Goal: Task Accomplishment & Management: Manage account settings

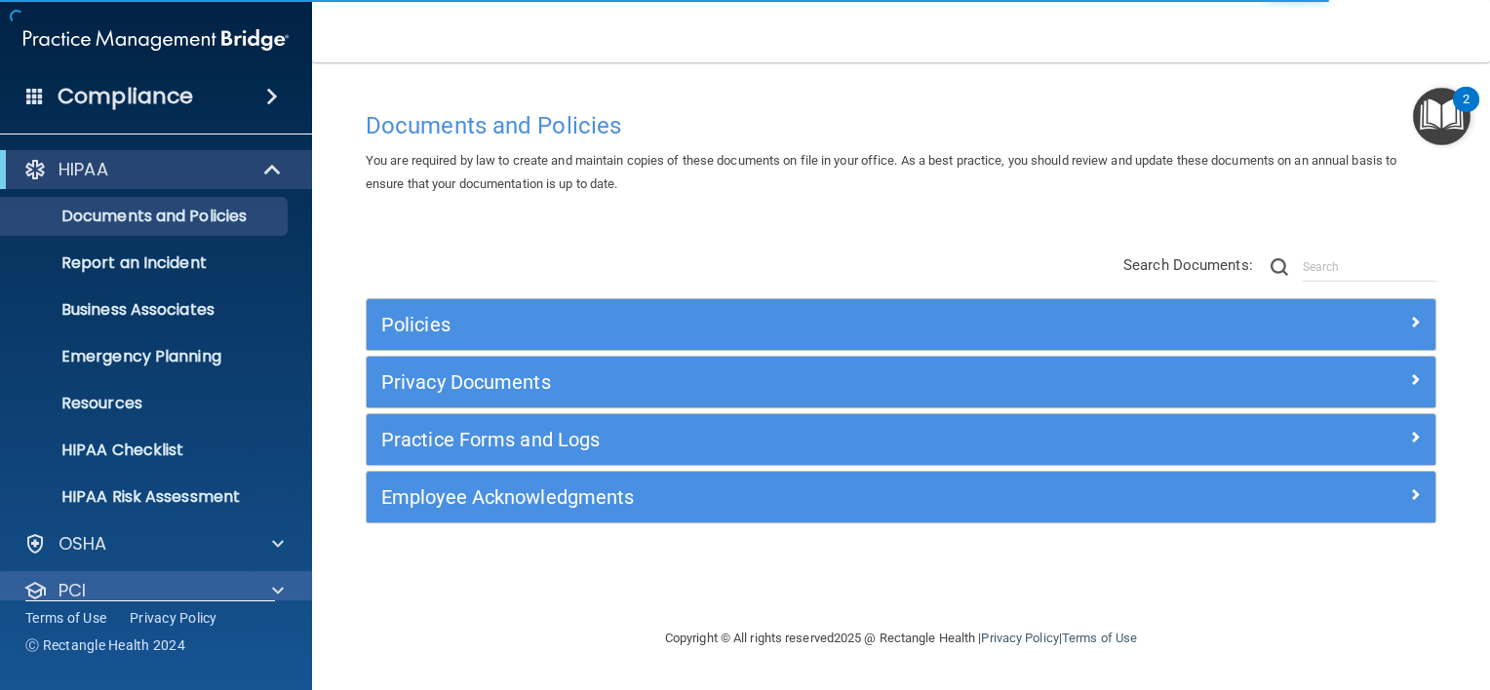
click at [300, 571] on div "PCI" at bounding box center [156, 590] width 313 height 39
click at [304, 623] on div "Compliance HIPAA Documents and Policies Report an Incident Business Associates …" at bounding box center [156, 345] width 312 height 690
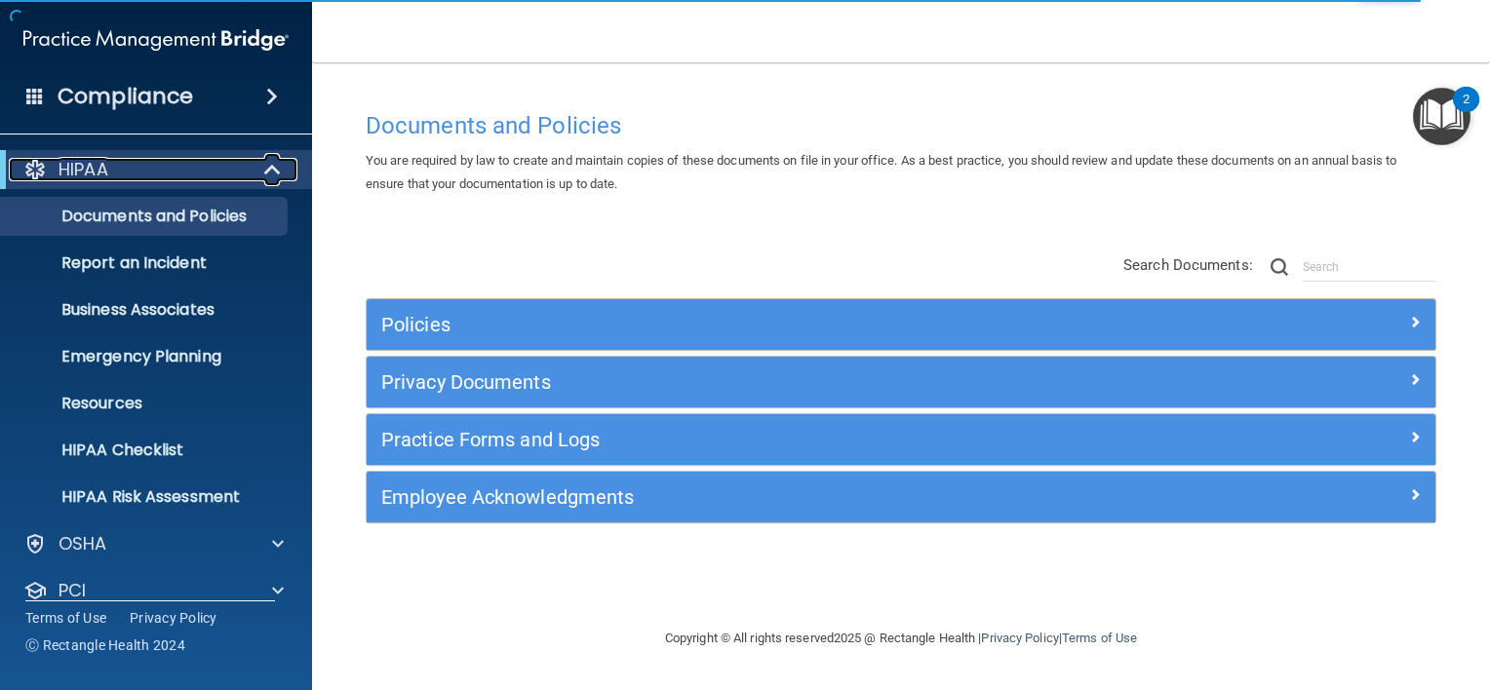
click at [270, 172] on span at bounding box center [274, 169] width 17 height 23
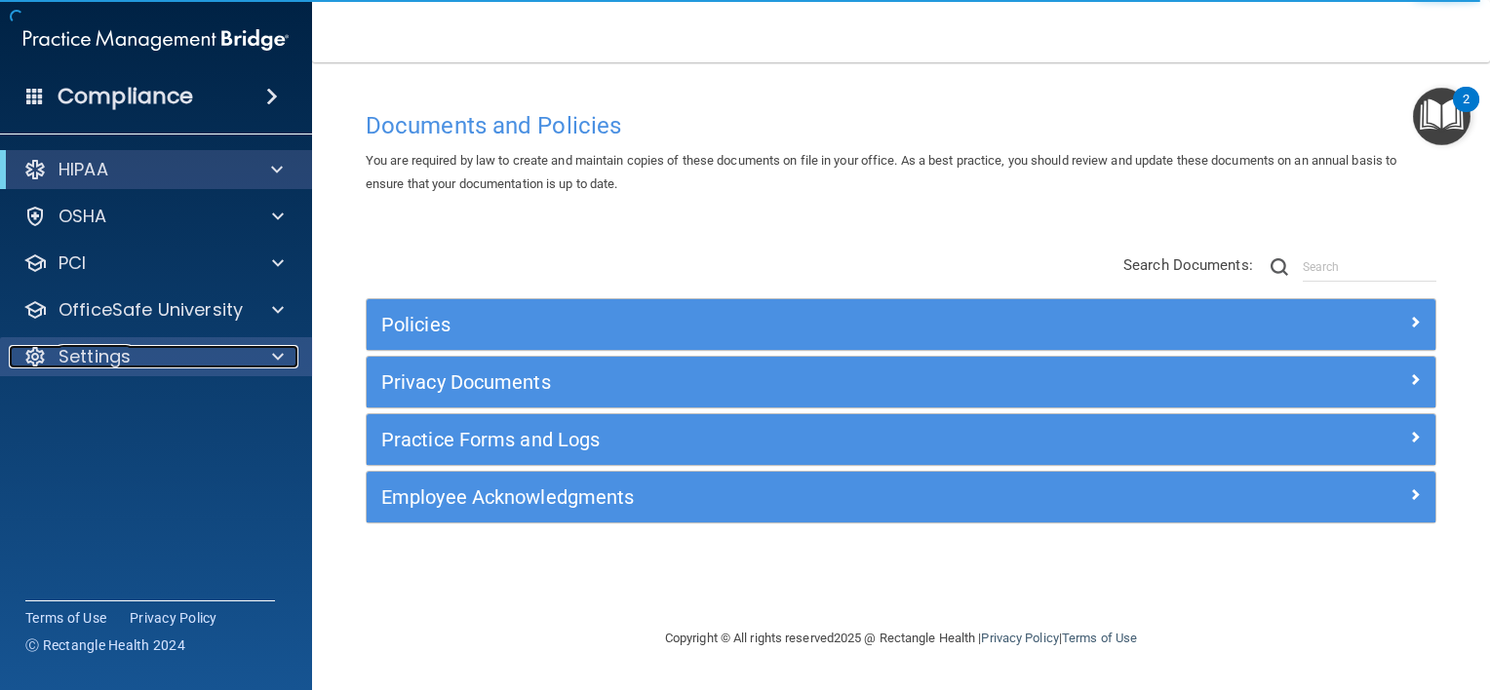
click at [273, 356] on span at bounding box center [278, 356] width 12 height 23
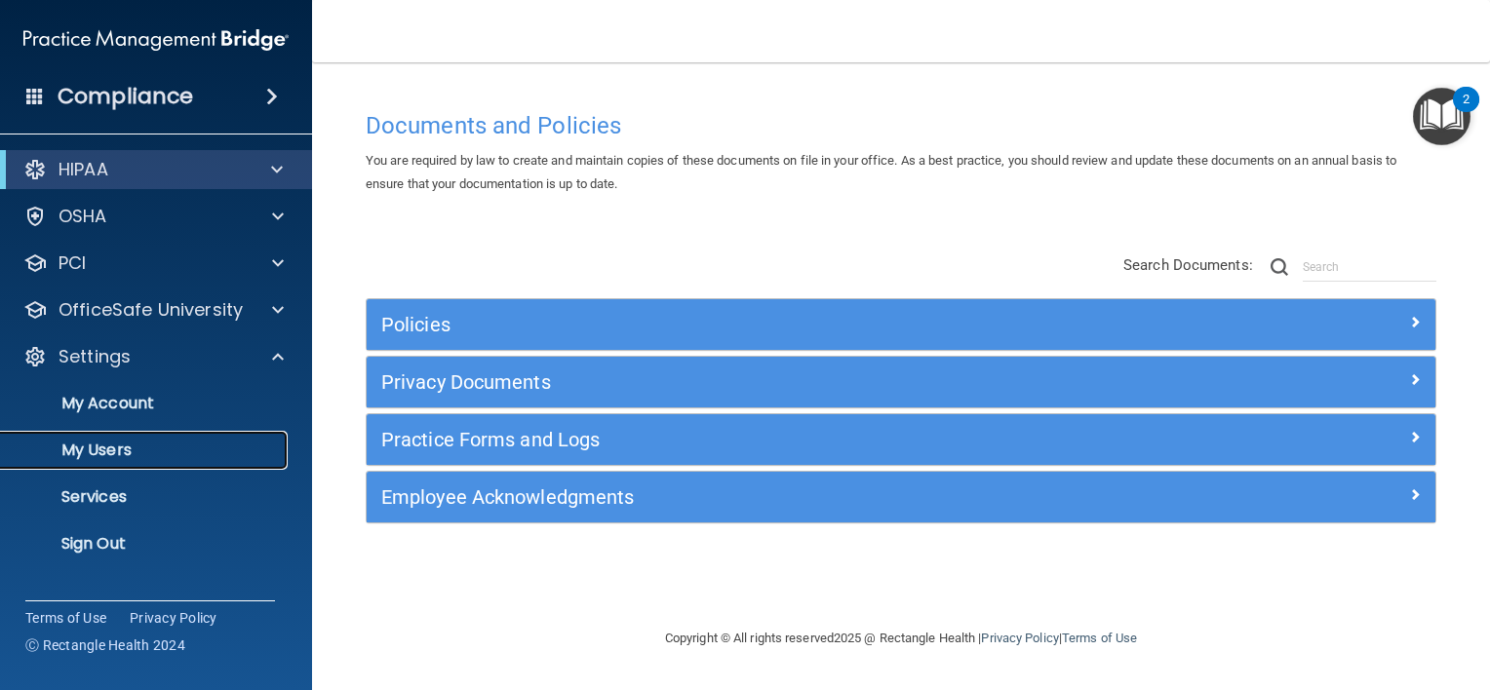
click at [138, 447] on p "My Users" at bounding box center [146, 450] width 266 height 19
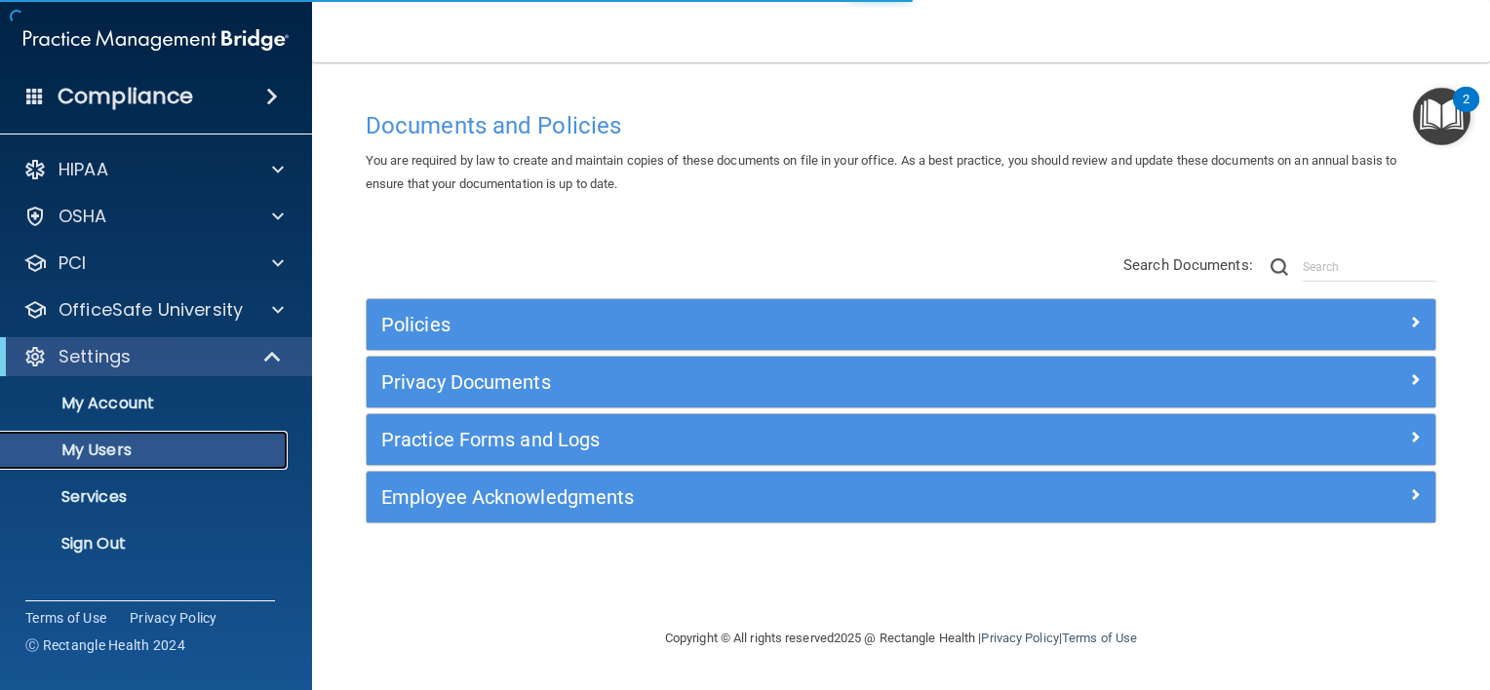
select select "20"
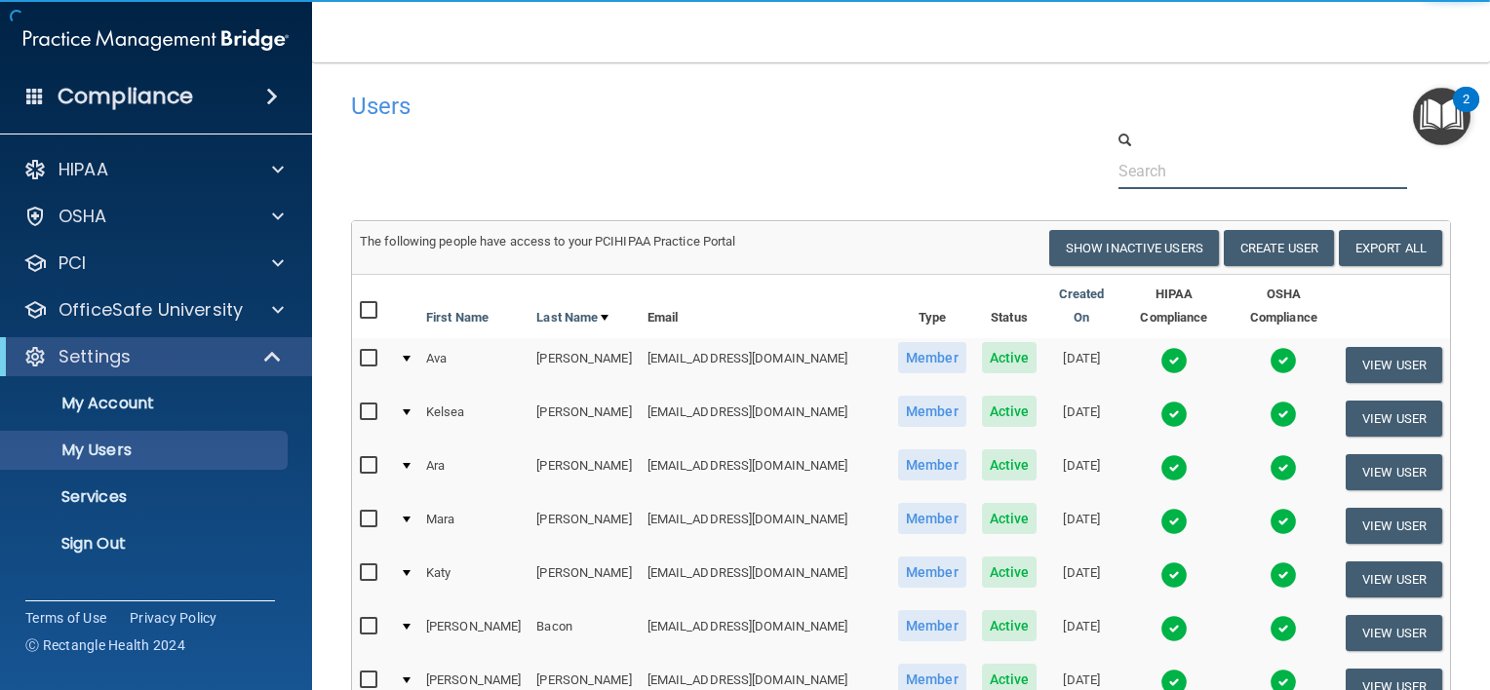
click at [1153, 168] on input "text" at bounding box center [1262, 171] width 289 height 36
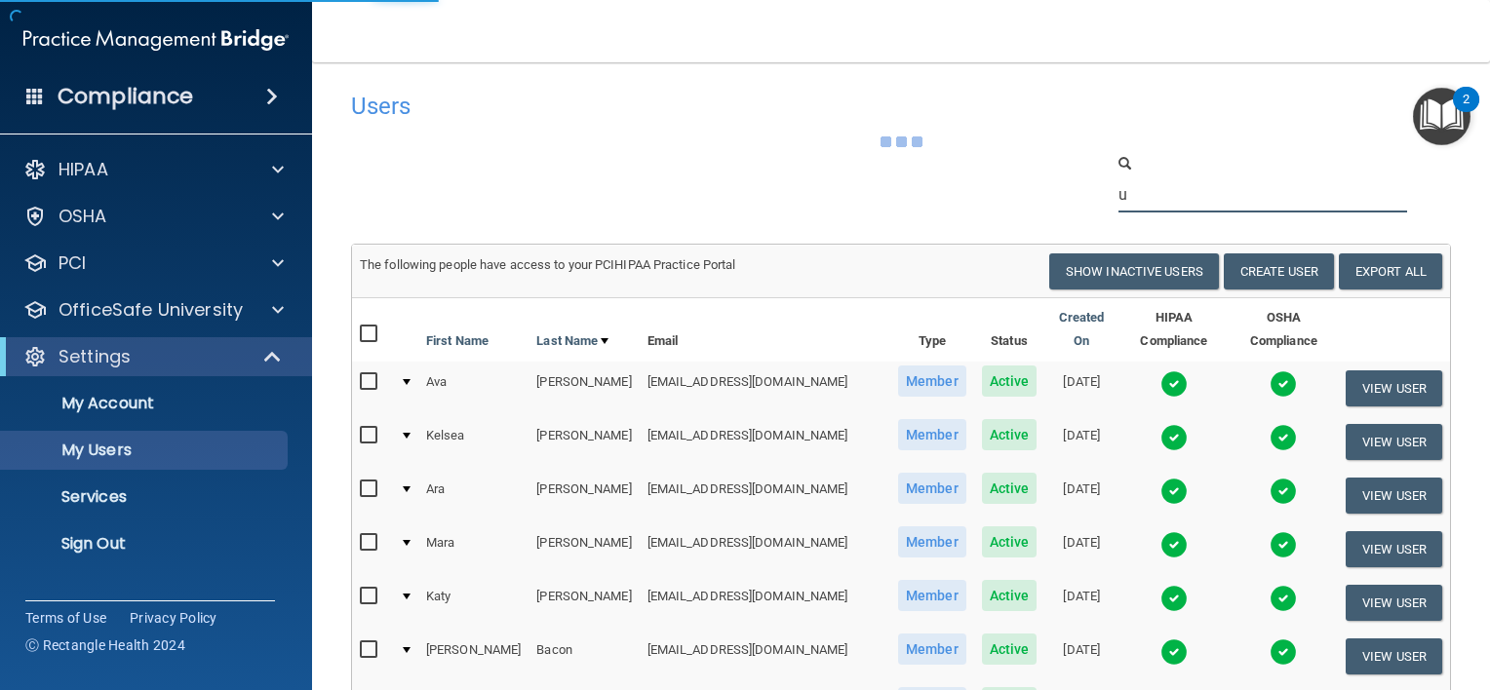
type input "u"
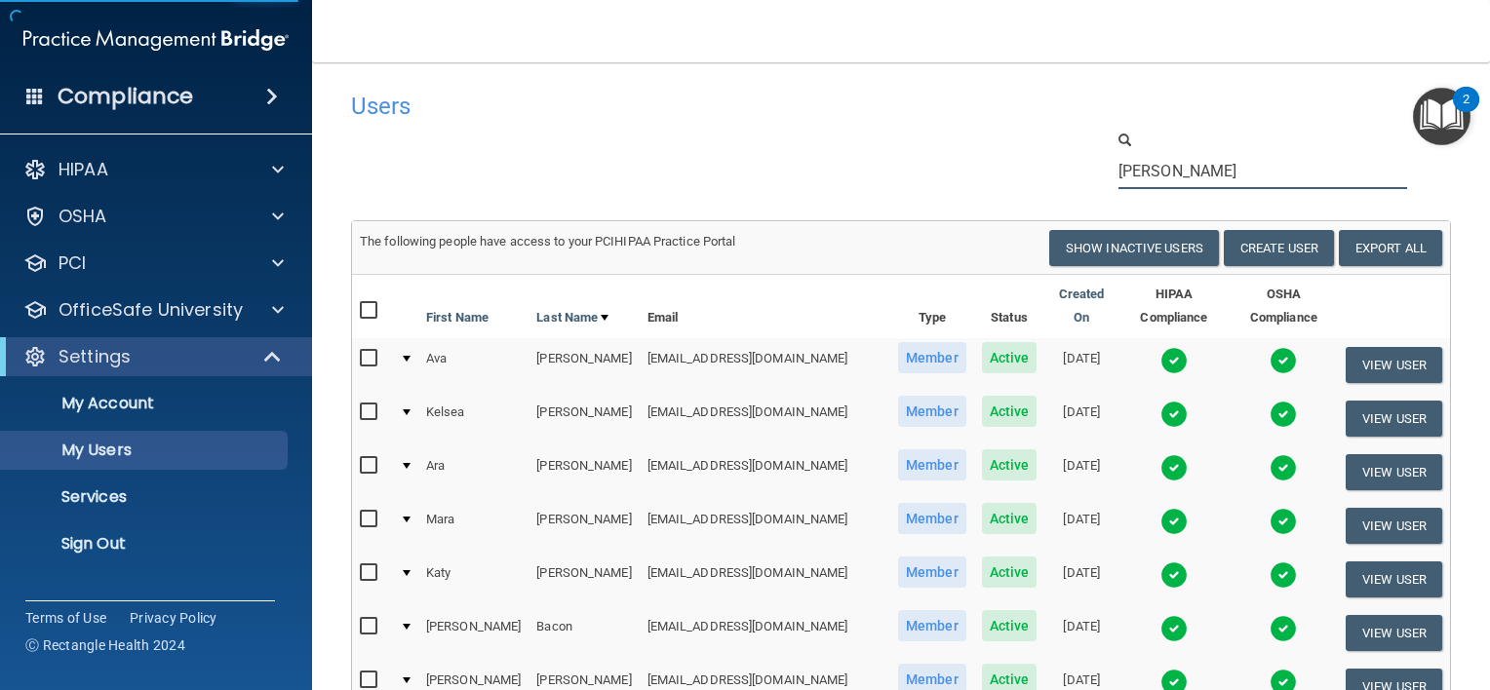
type input "avery"
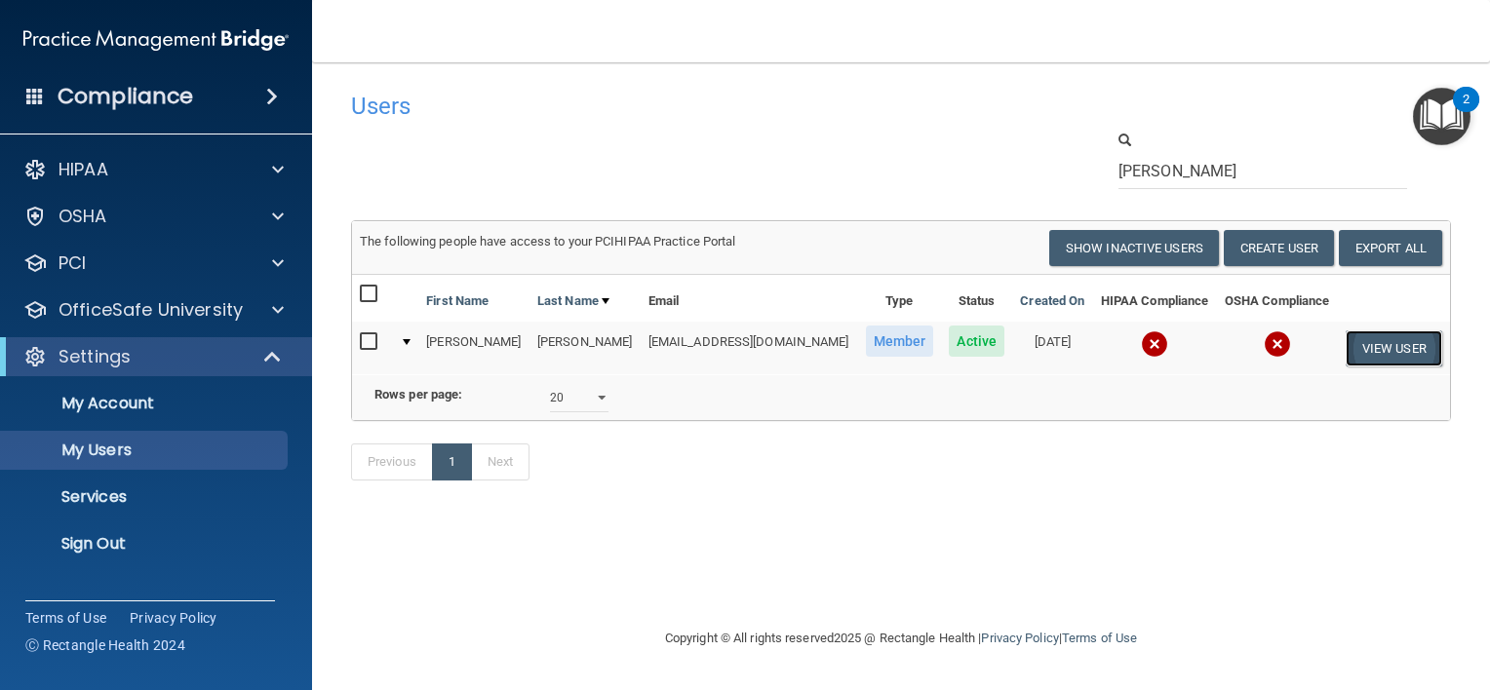
click at [1399, 349] on button "View User" at bounding box center [1393, 349] width 97 height 36
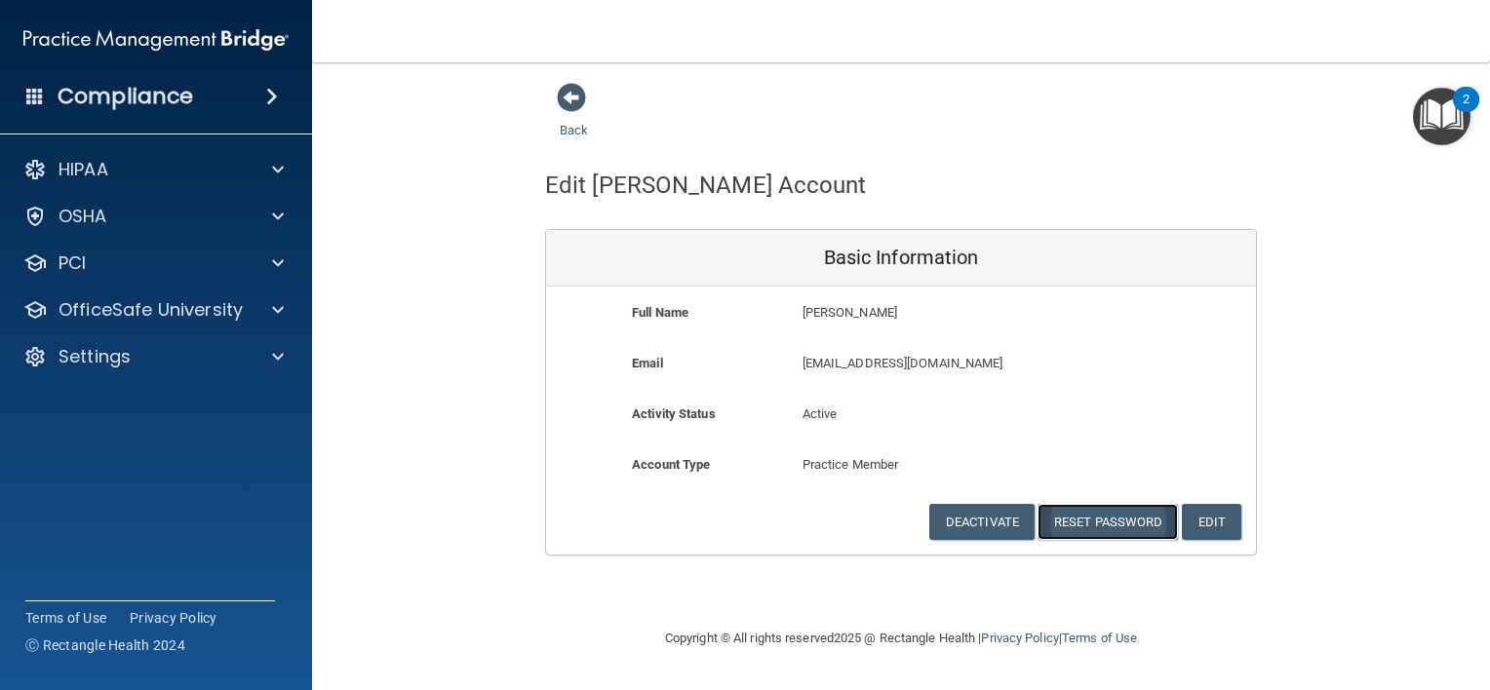
click at [1118, 521] on button "Reset Password" at bounding box center [1107, 522] width 140 height 36
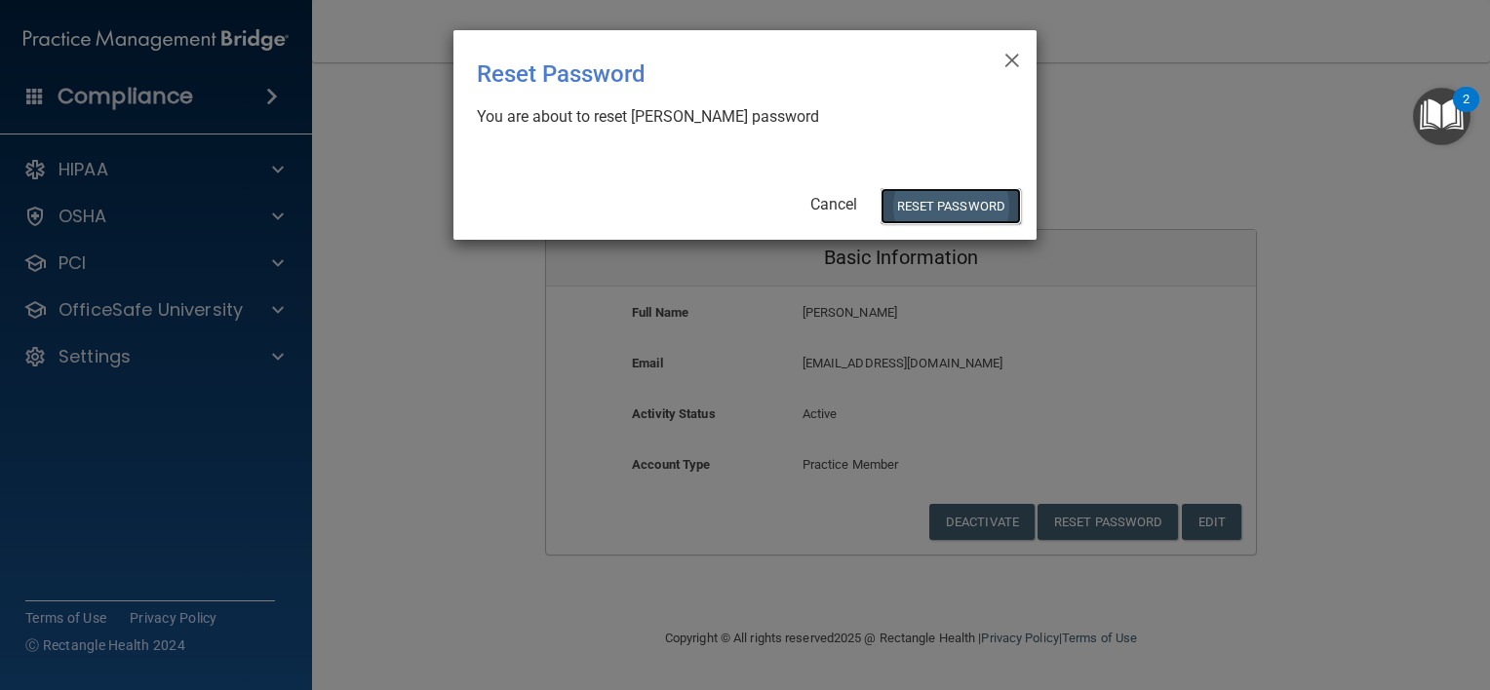
click at [953, 200] on button "Reset Password" at bounding box center [950, 206] width 140 height 36
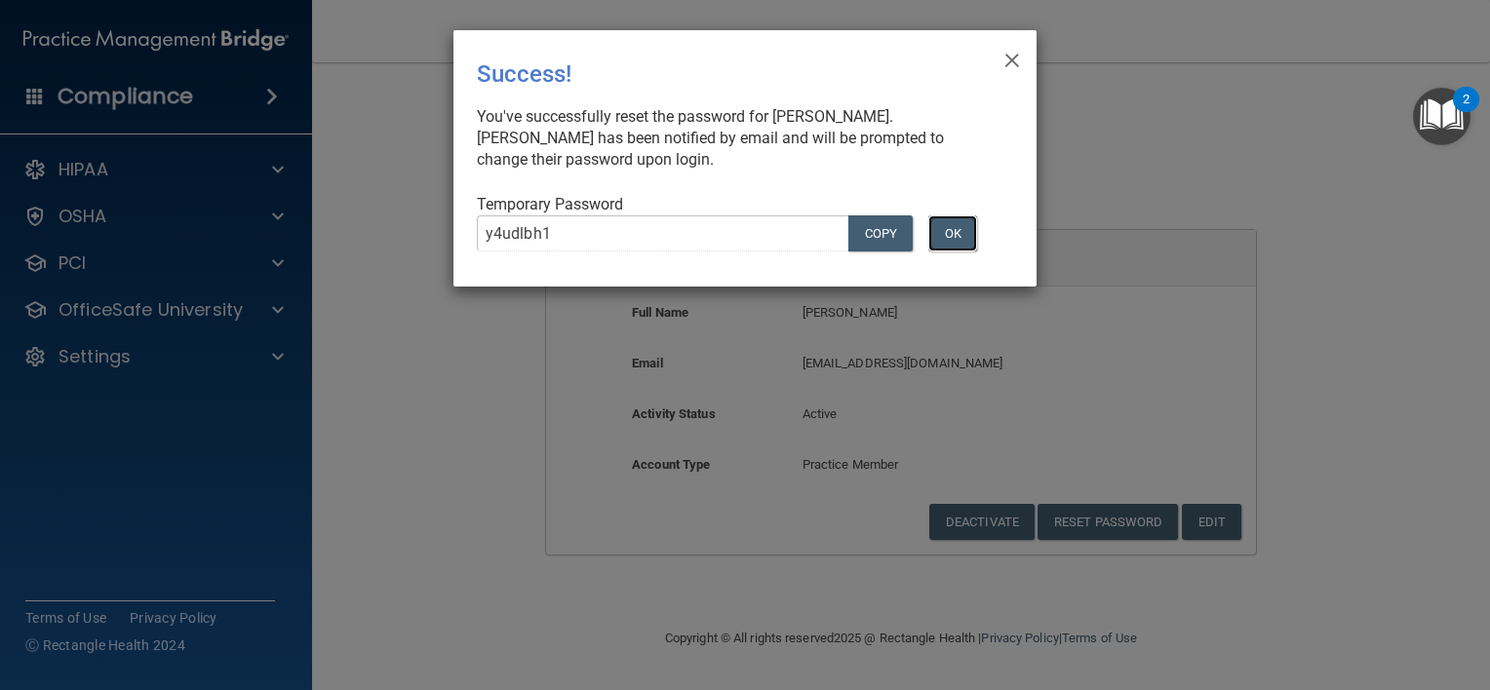
click at [952, 234] on button "OK" at bounding box center [952, 233] width 49 height 36
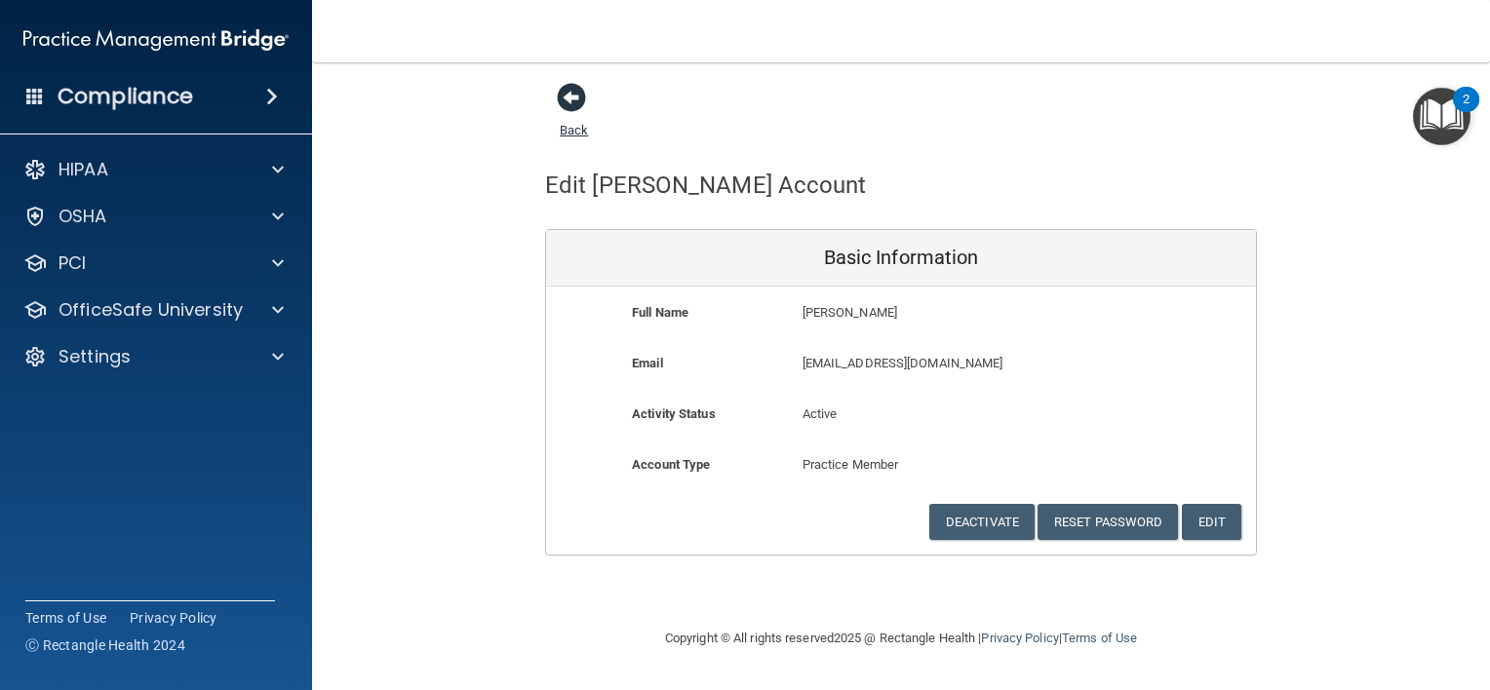
click at [565, 97] on span at bounding box center [571, 97] width 29 height 29
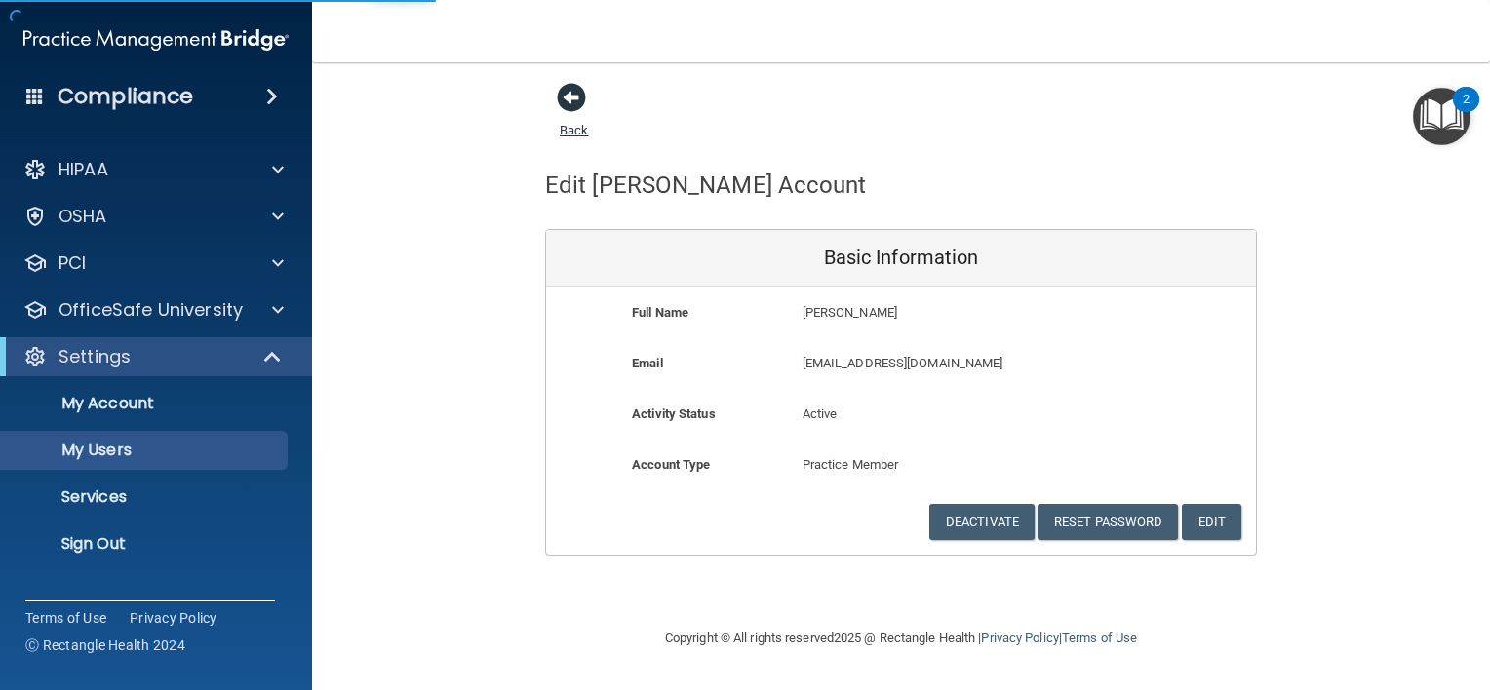
click at [565, 97] on span at bounding box center [571, 97] width 29 height 29
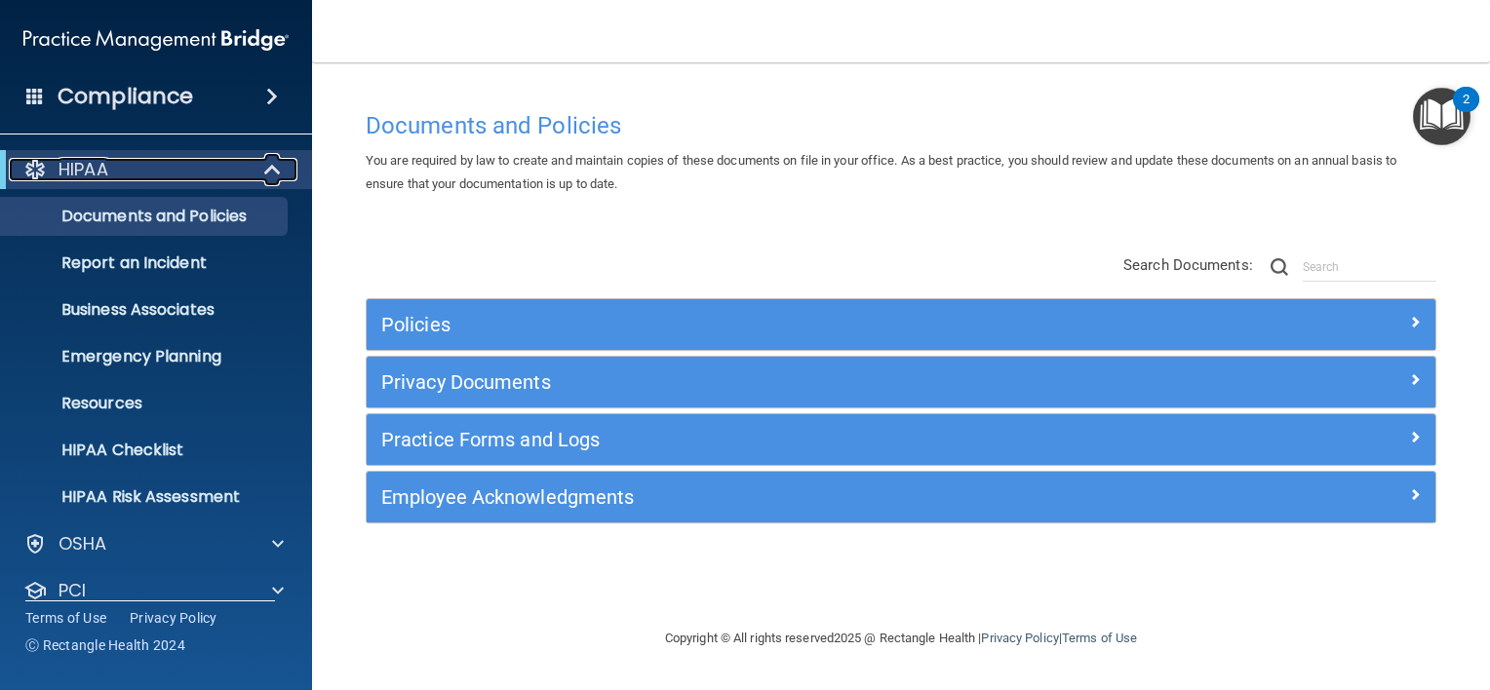
click at [273, 170] on span at bounding box center [274, 169] width 17 height 23
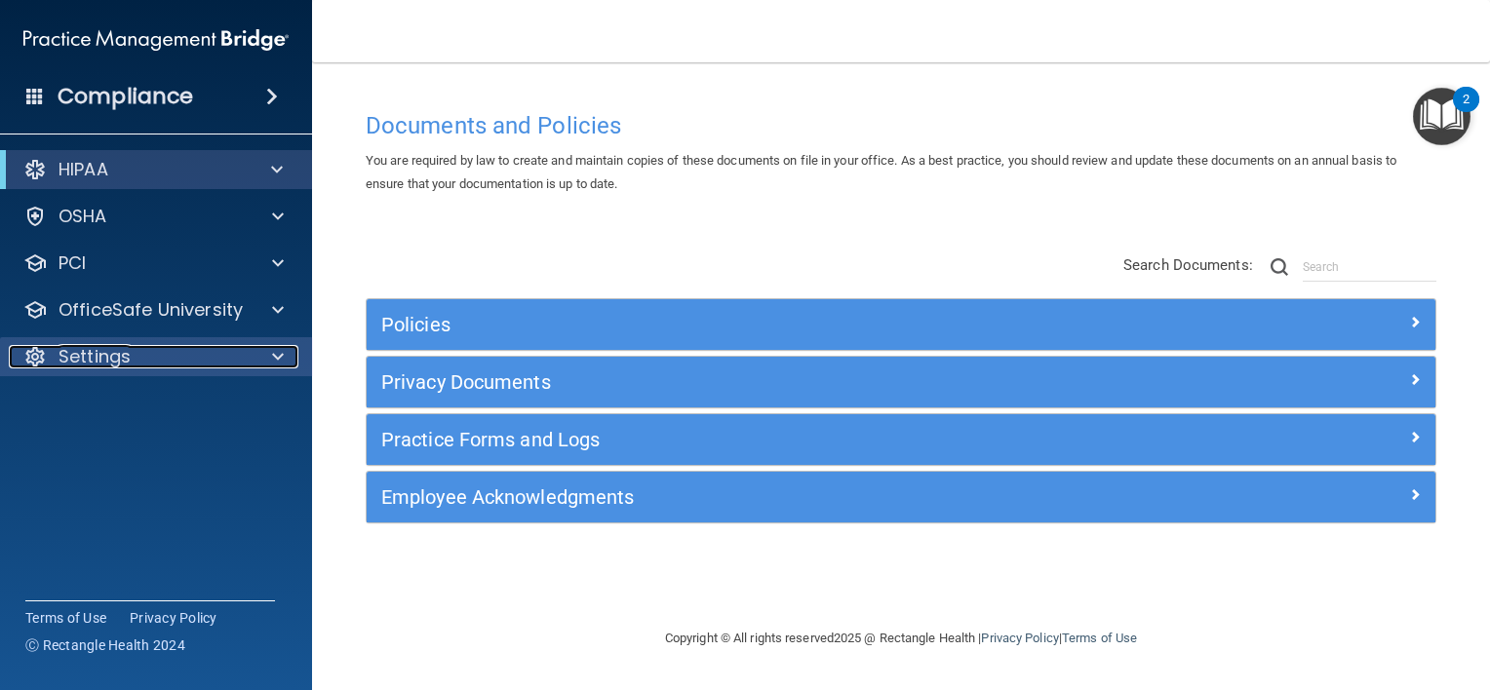
click at [281, 358] on span at bounding box center [278, 356] width 12 height 23
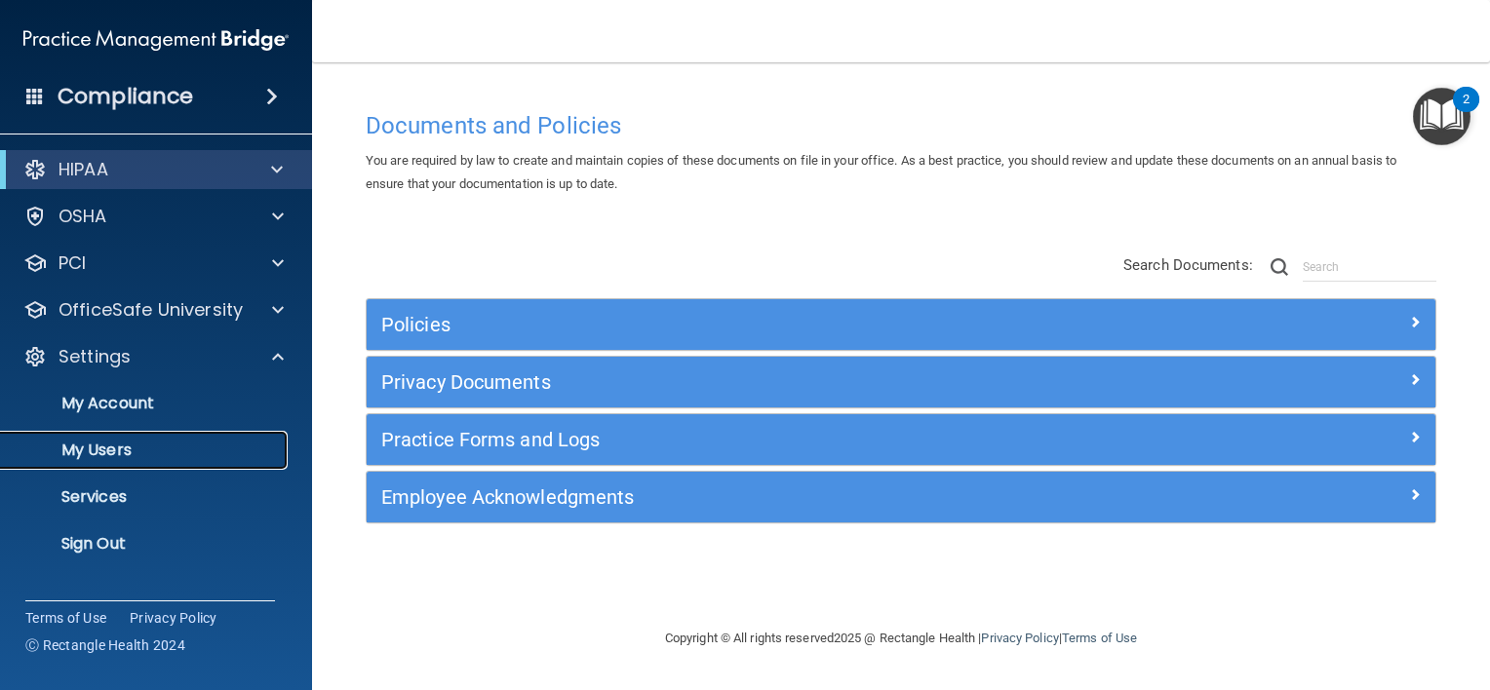
click at [160, 454] on p "My Users" at bounding box center [146, 450] width 266 height 19
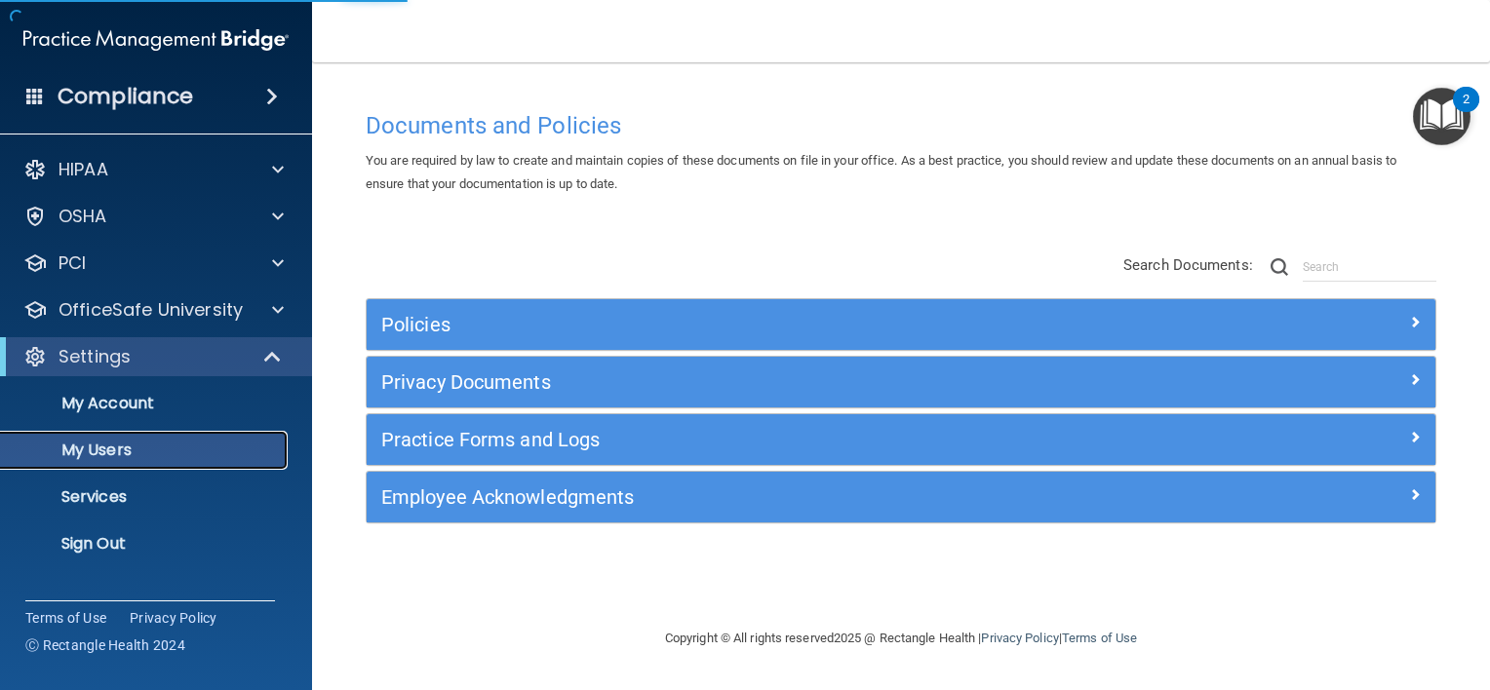
select select "20"
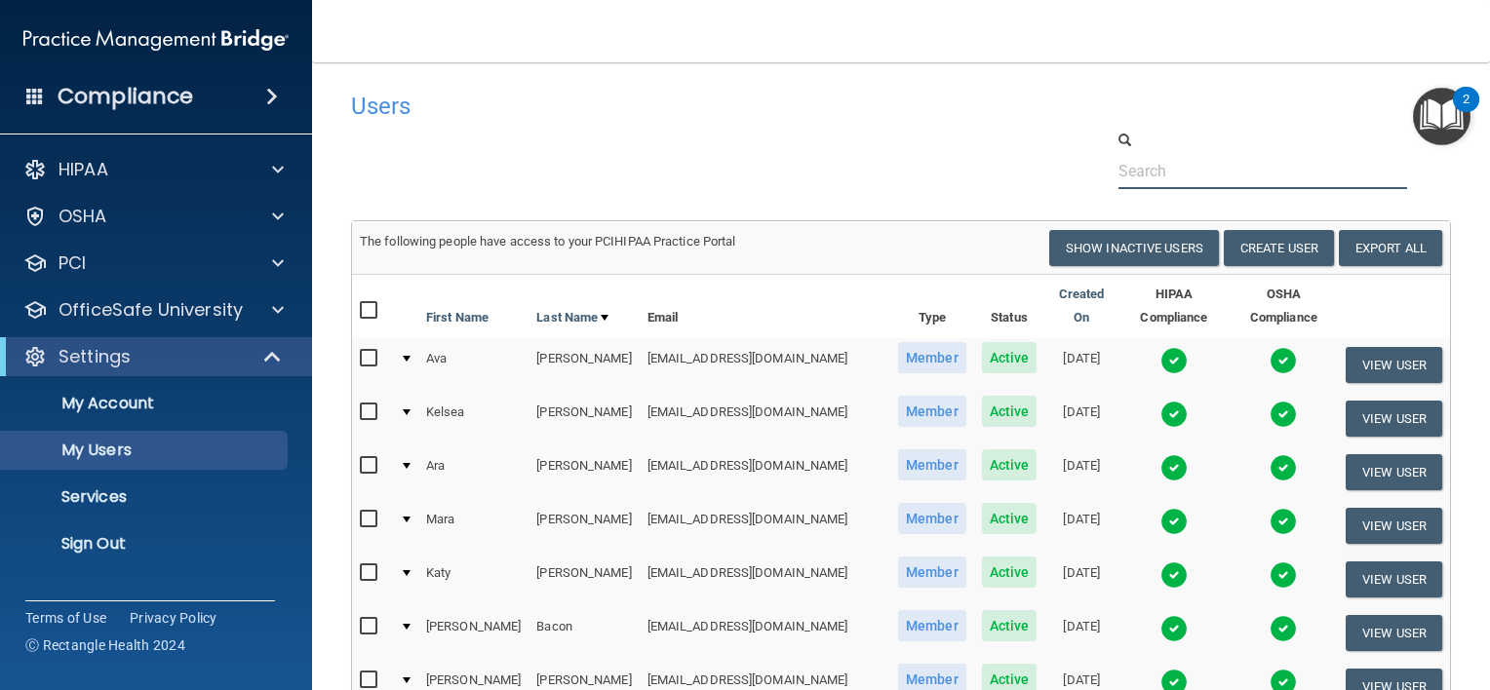
click at [1146, 172] on input "text" at bounding box center [1262, 171] width 289 height 36
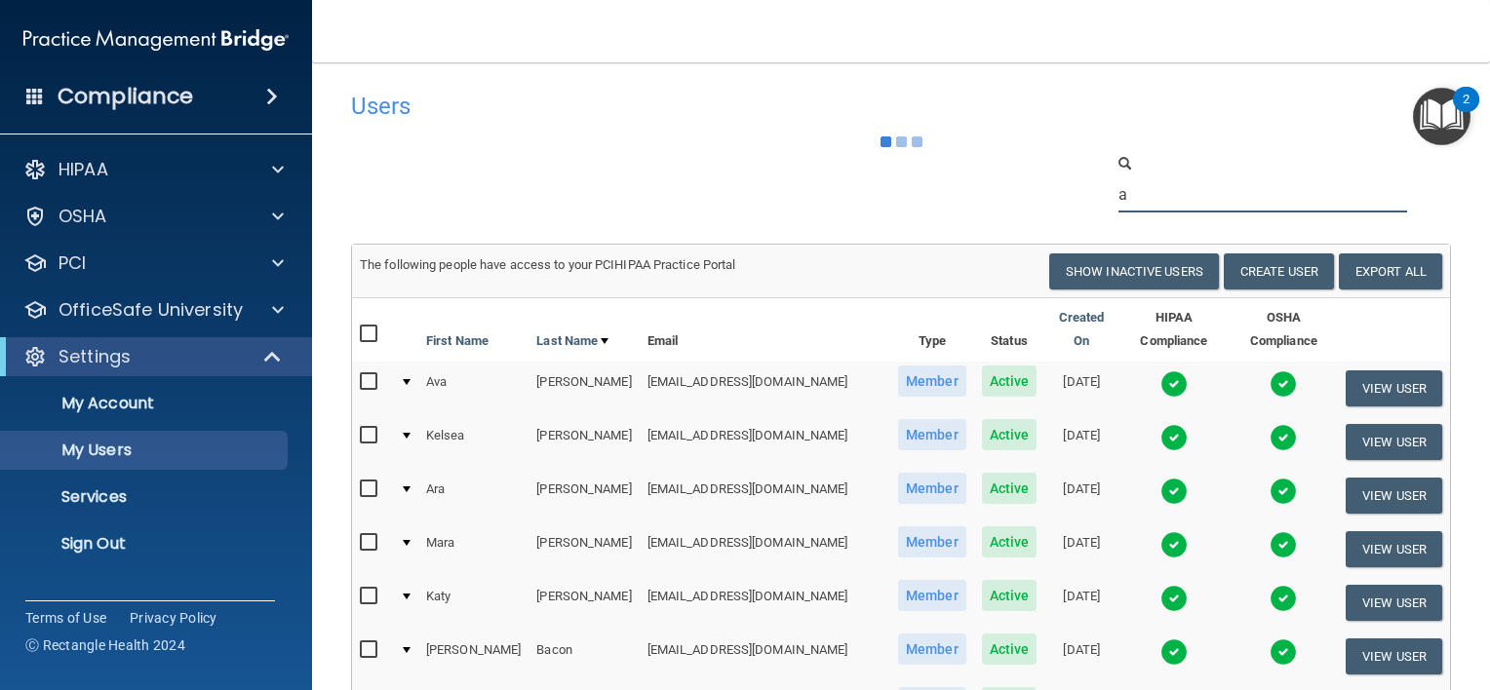
click at [1146, 172] on div "a" at bounding box center [1277, 182] width 376 height 59
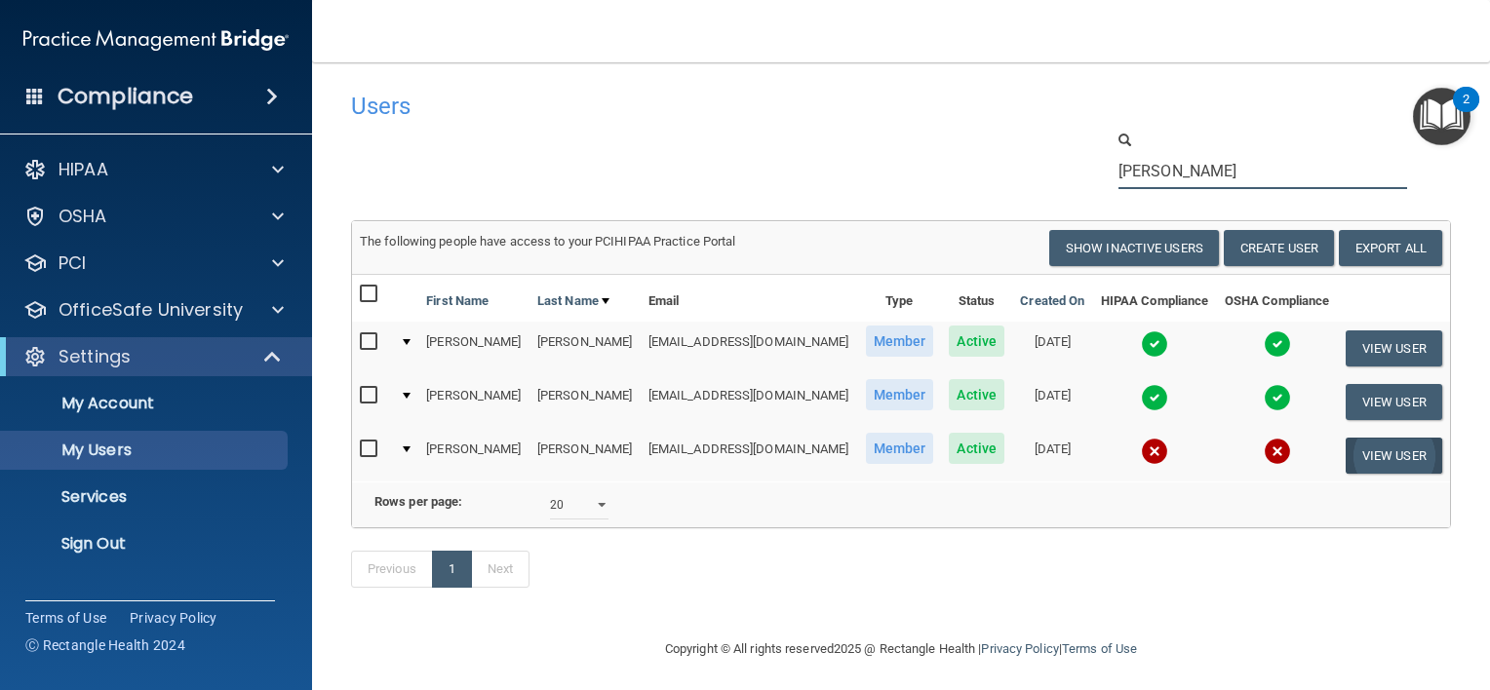
type input "alexis"
click at [1355, 456] on button "View User" at bounding box center [1393, 456] width 97 height 36
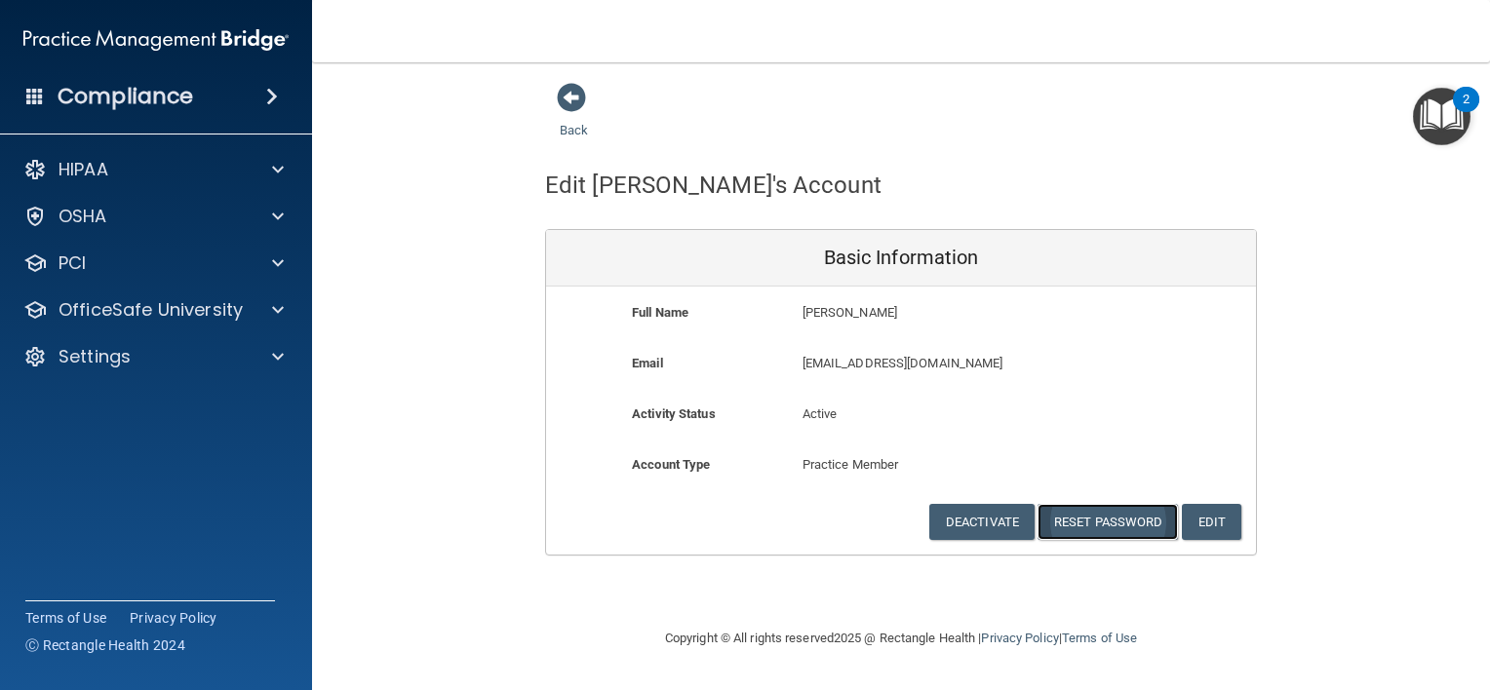
click at [1159, 515] on button "Reset Password" at bounding box center [1107, 522] width 140 height 36
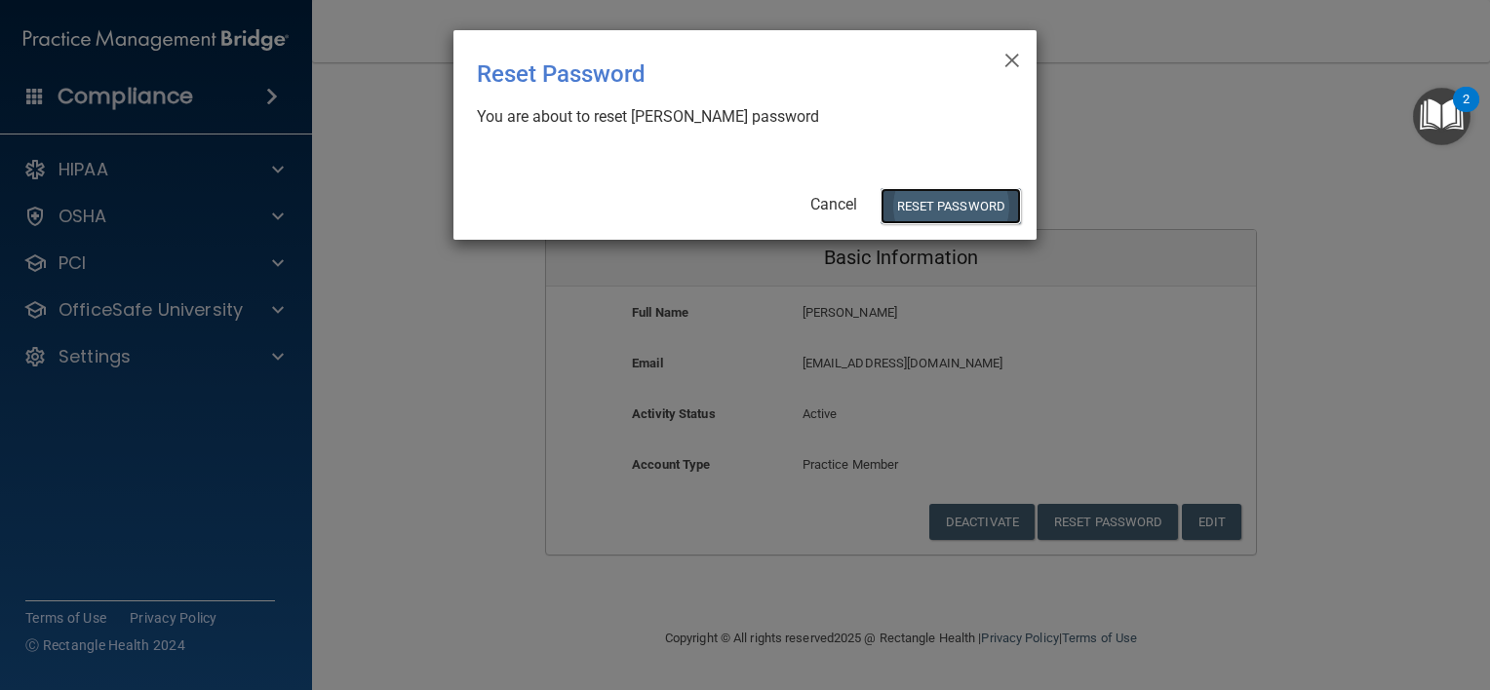
click at [978, 203] on button "Reset Password" at bounding box center [950, 206] width 140 height 36
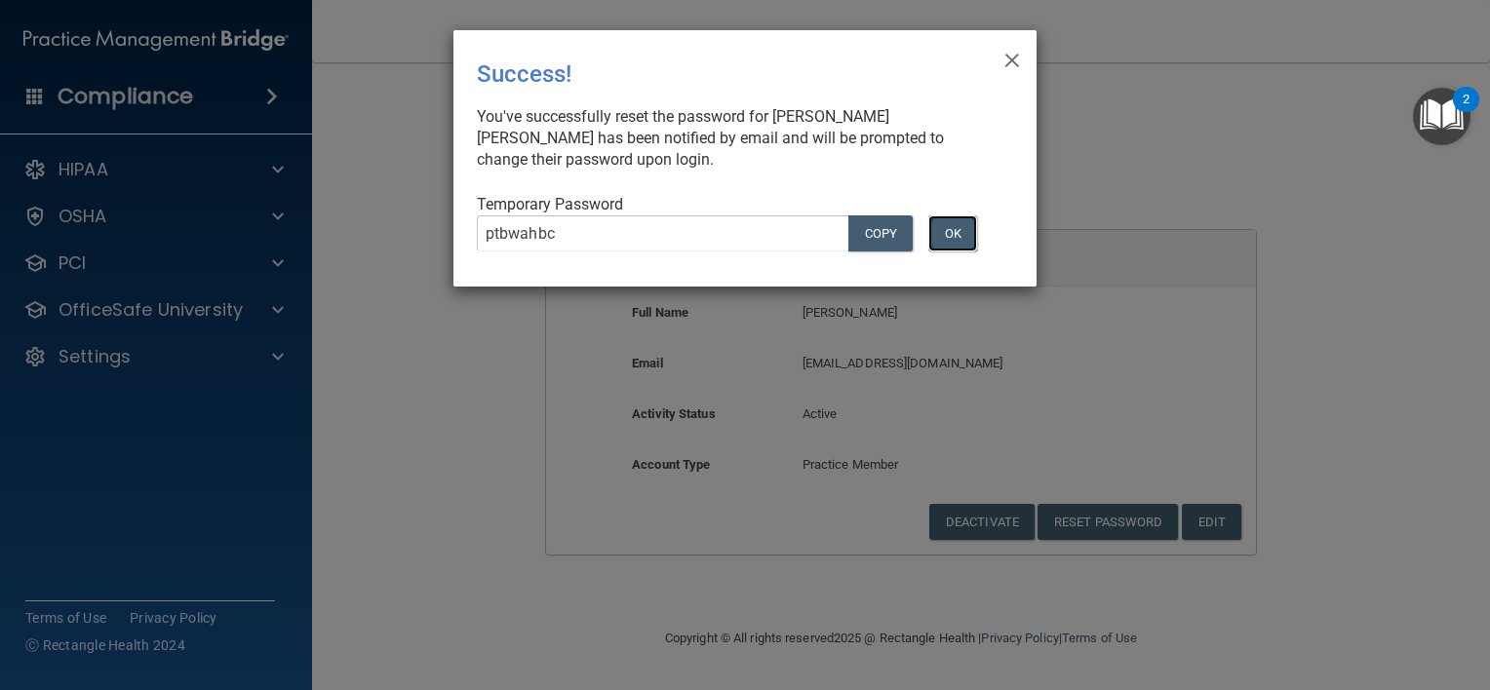
click at [960, 229] on button "OK" at bounding box center [952, 233] width 49 height 36
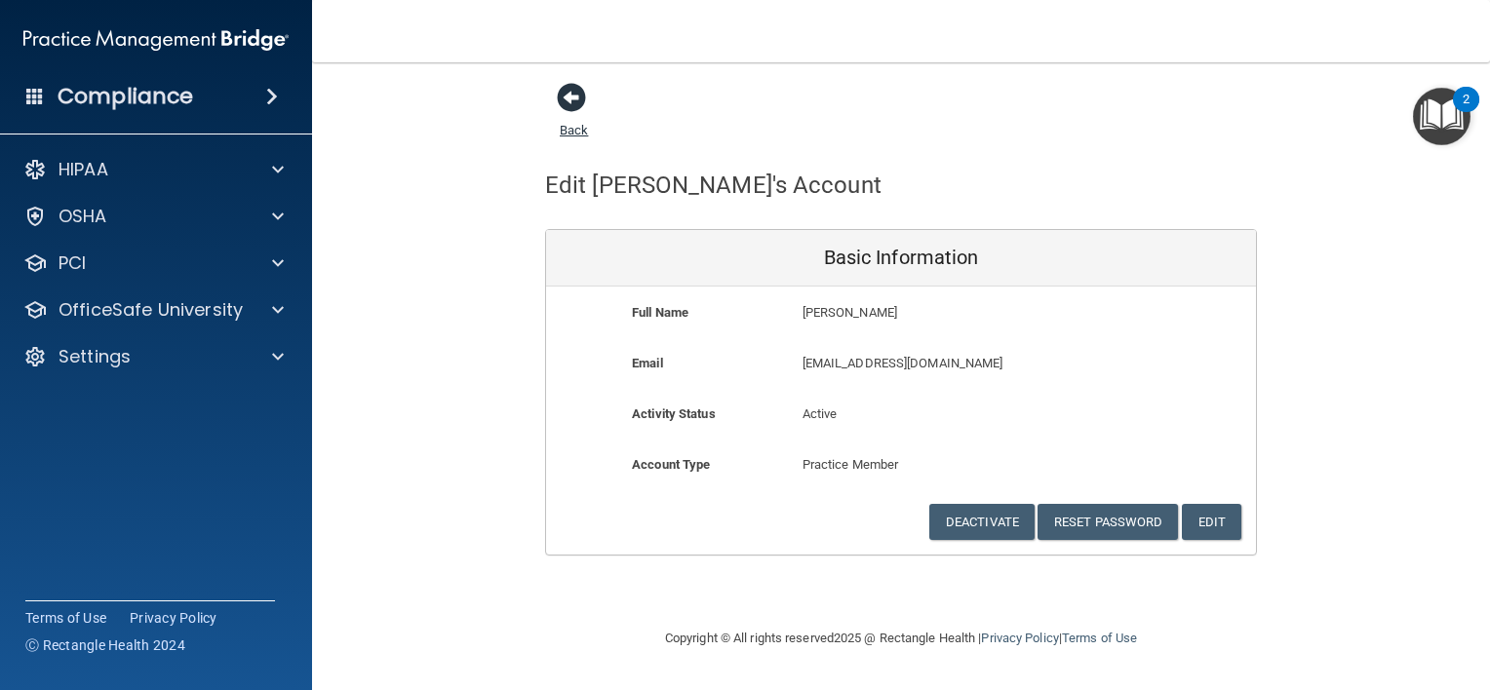
click at [577, 90] on span at bounding box center [571, 97] width 29 height 29
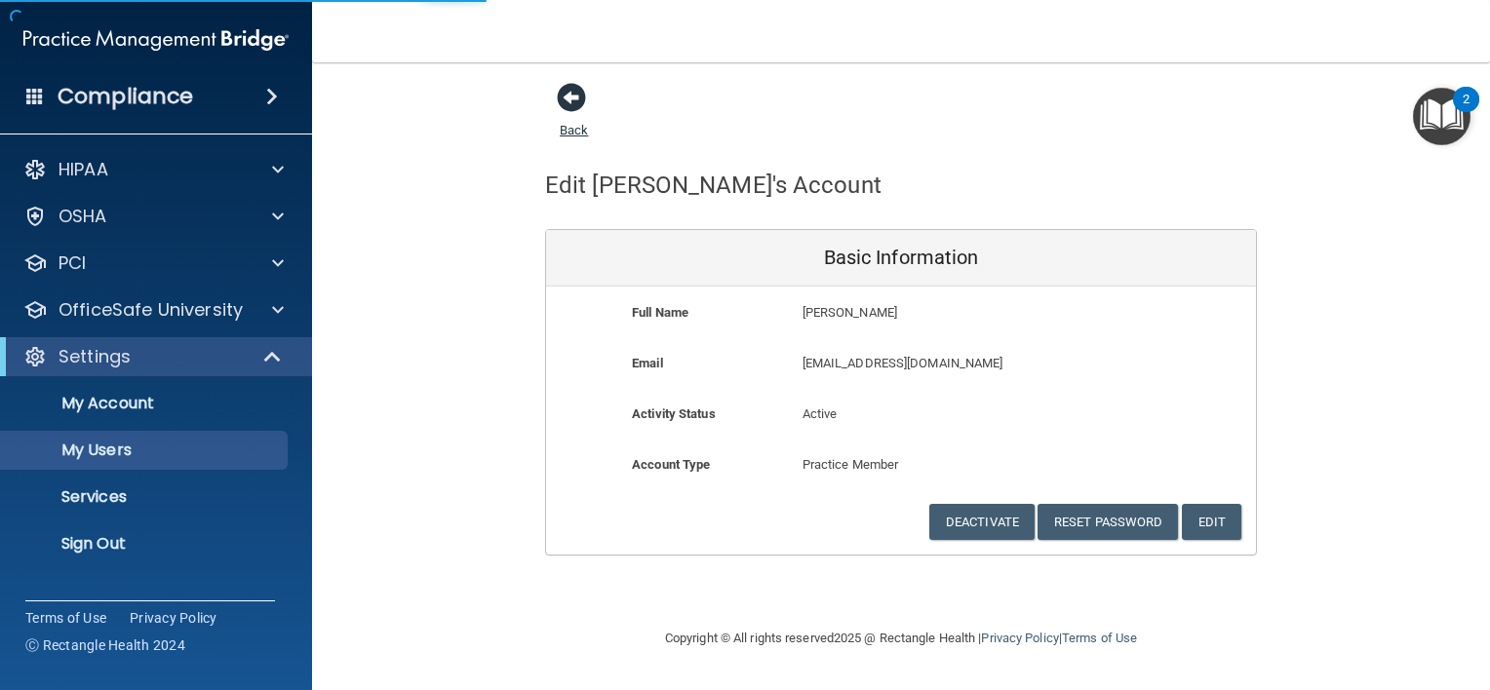
select select "20"
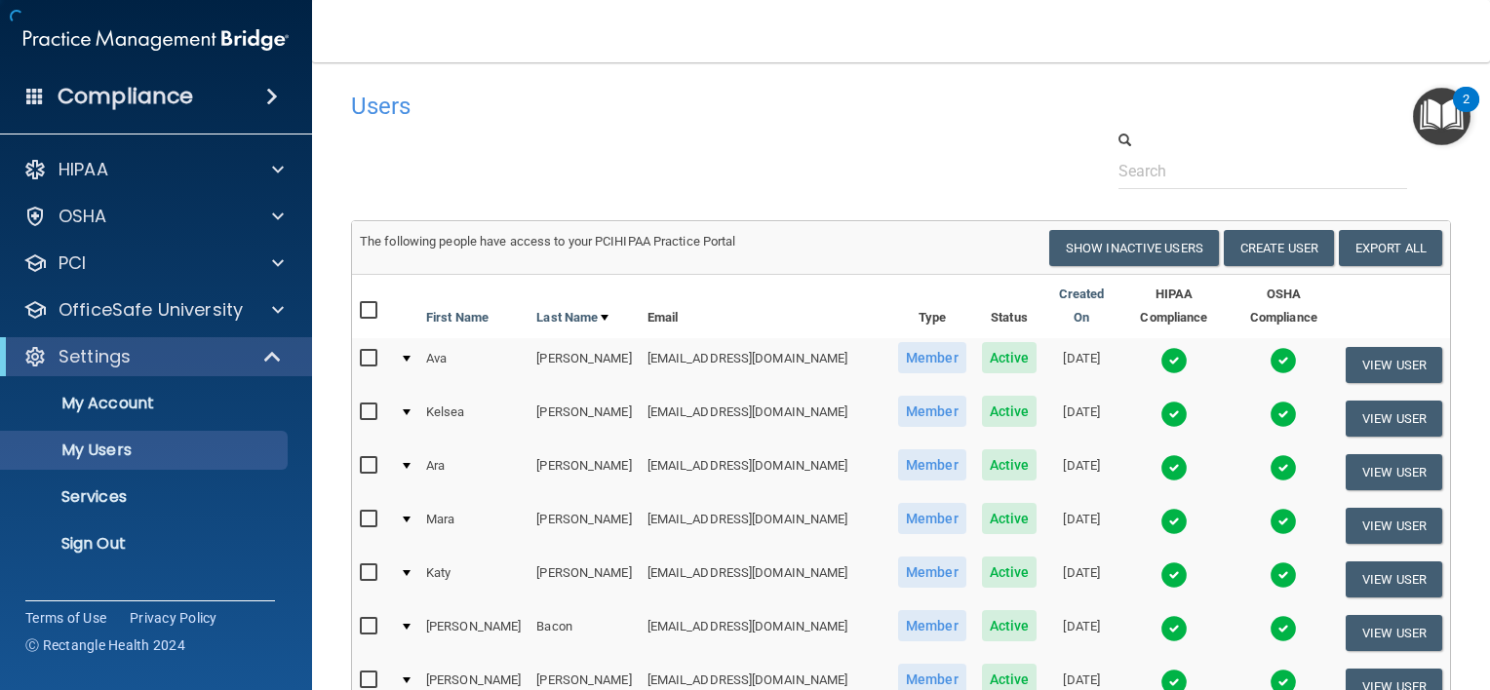
drag, startPoint x: 577, startPoint y: 90, endPoint x: 882, endPoint y: 125, distance: 307.2
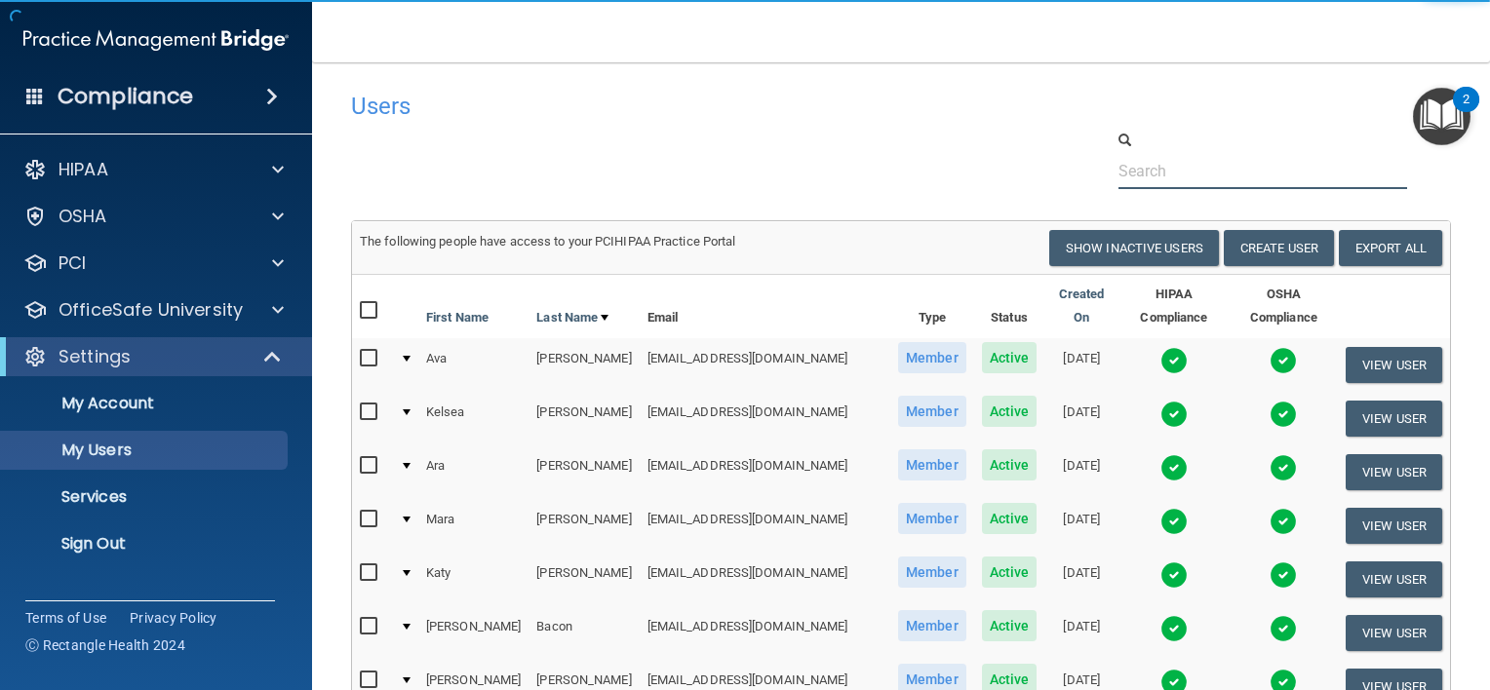
click at [1153, 163] on input "text" at bounding box center [1262, 171] width 289 height 36
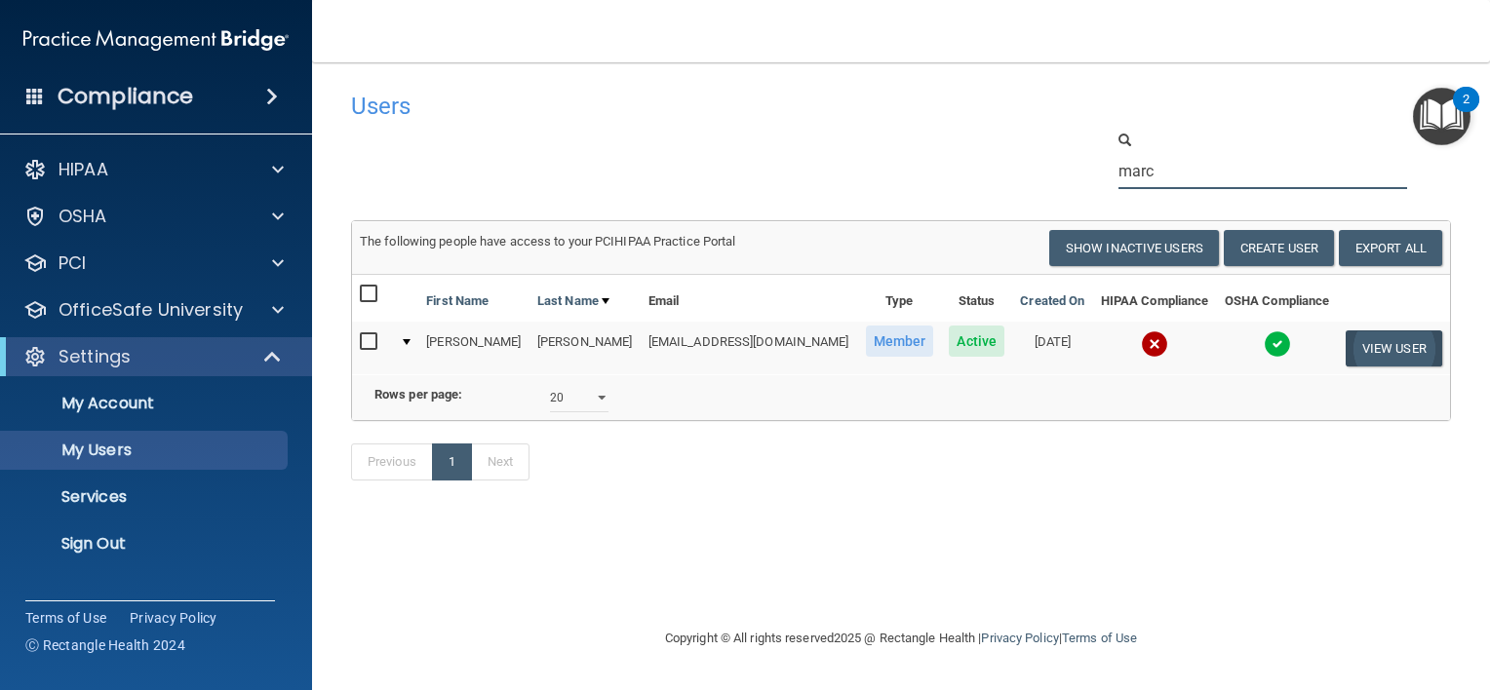
type input "marc"
click at [1397, 339] on button "View User" at bounding box center [1393, 349] width 97 height 36
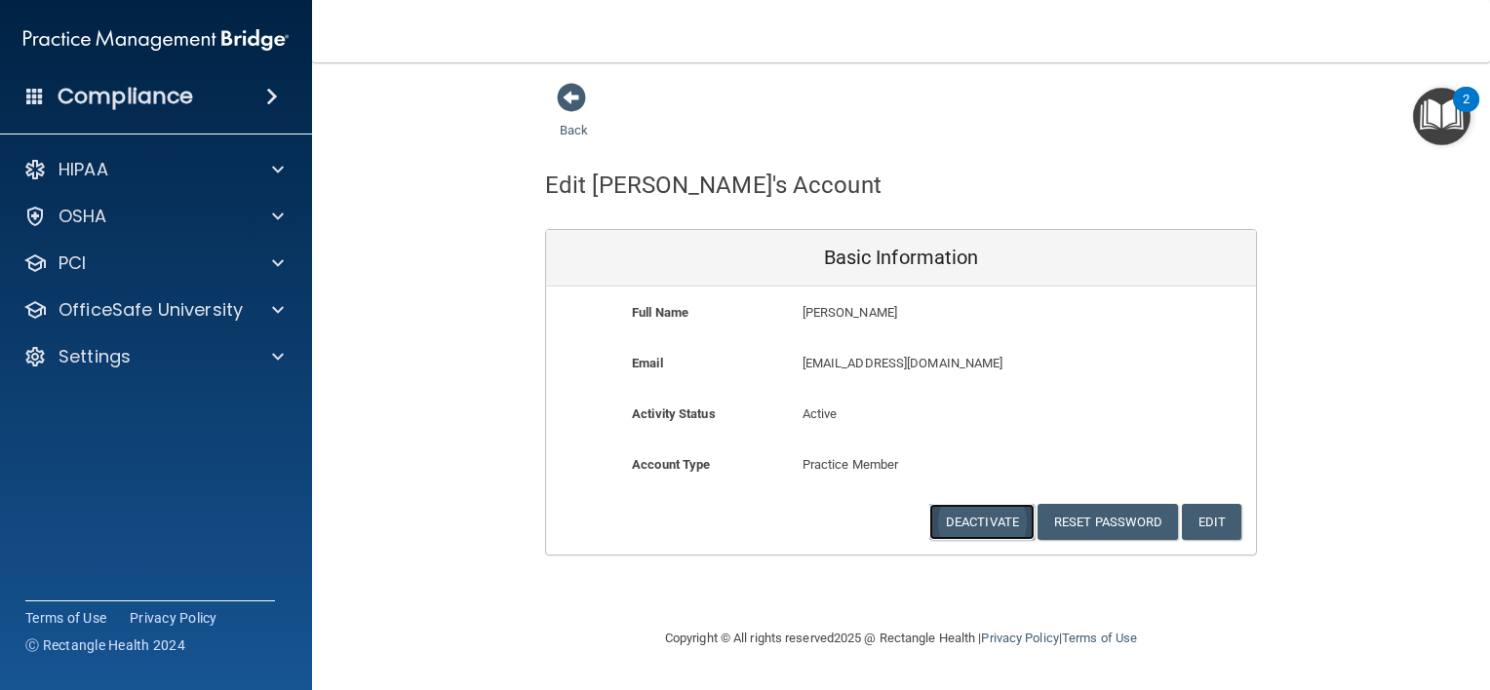
click at [990, 504] on button "Deactivate" at bounding box center [981, 522] width 105 height 36
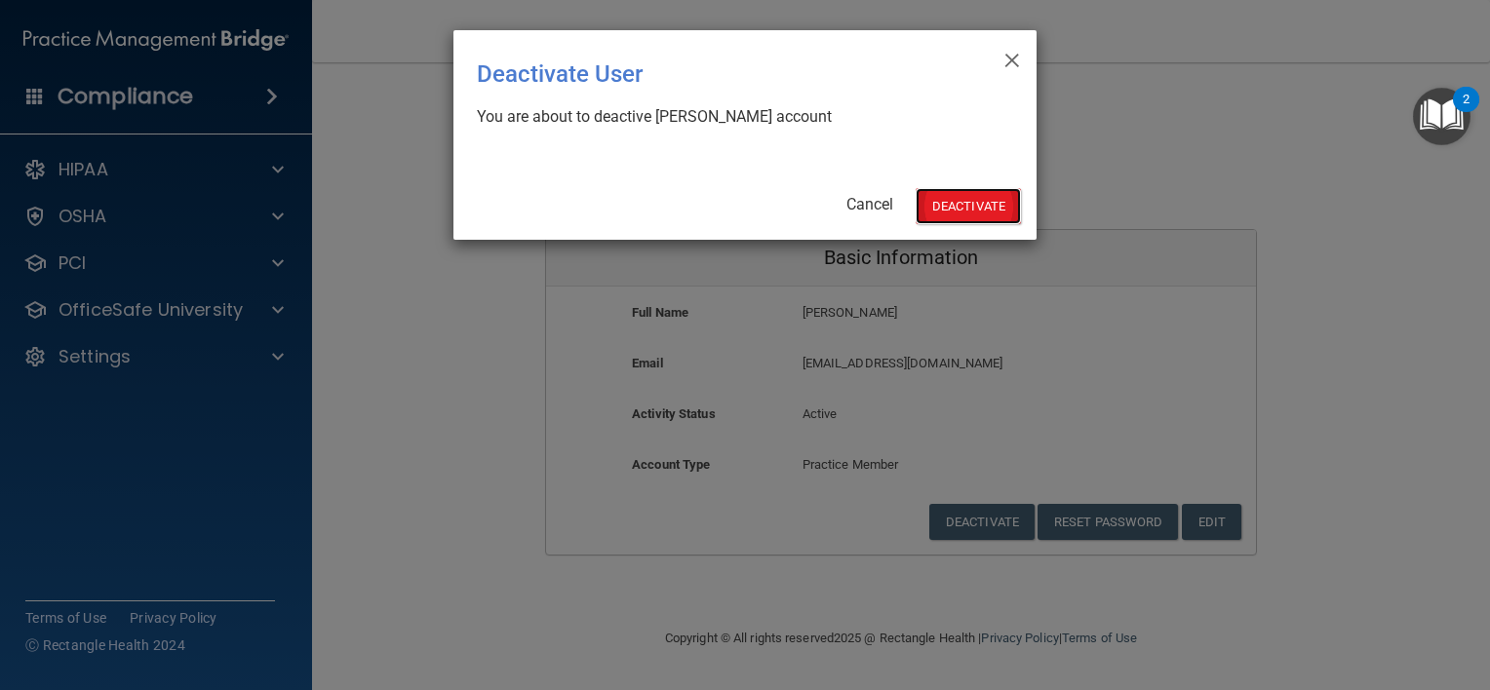
click at [965, 199] on button "Deactivate" at bounding box center [967, 206] width 105 height 36
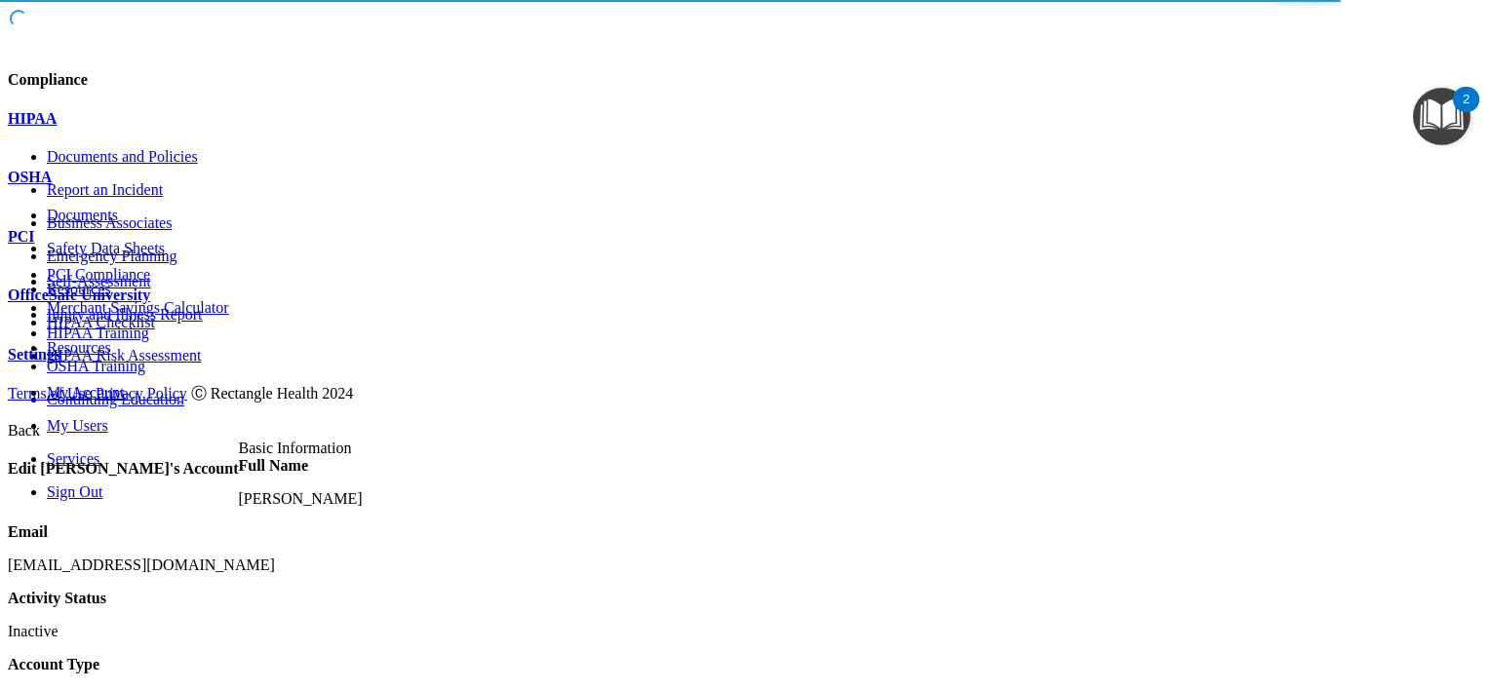
click at [8, 405] on span at bounding box center [8, 413] width 0 height 17
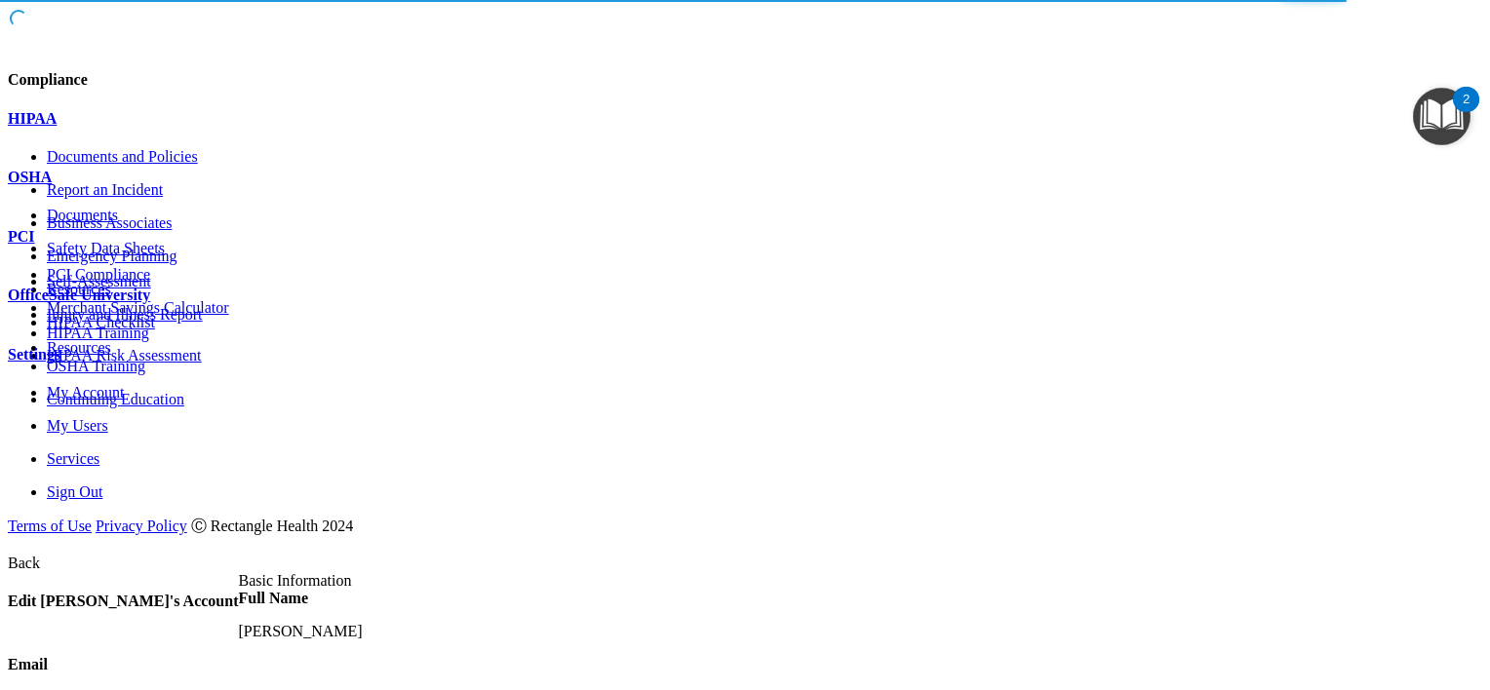
select select "20"
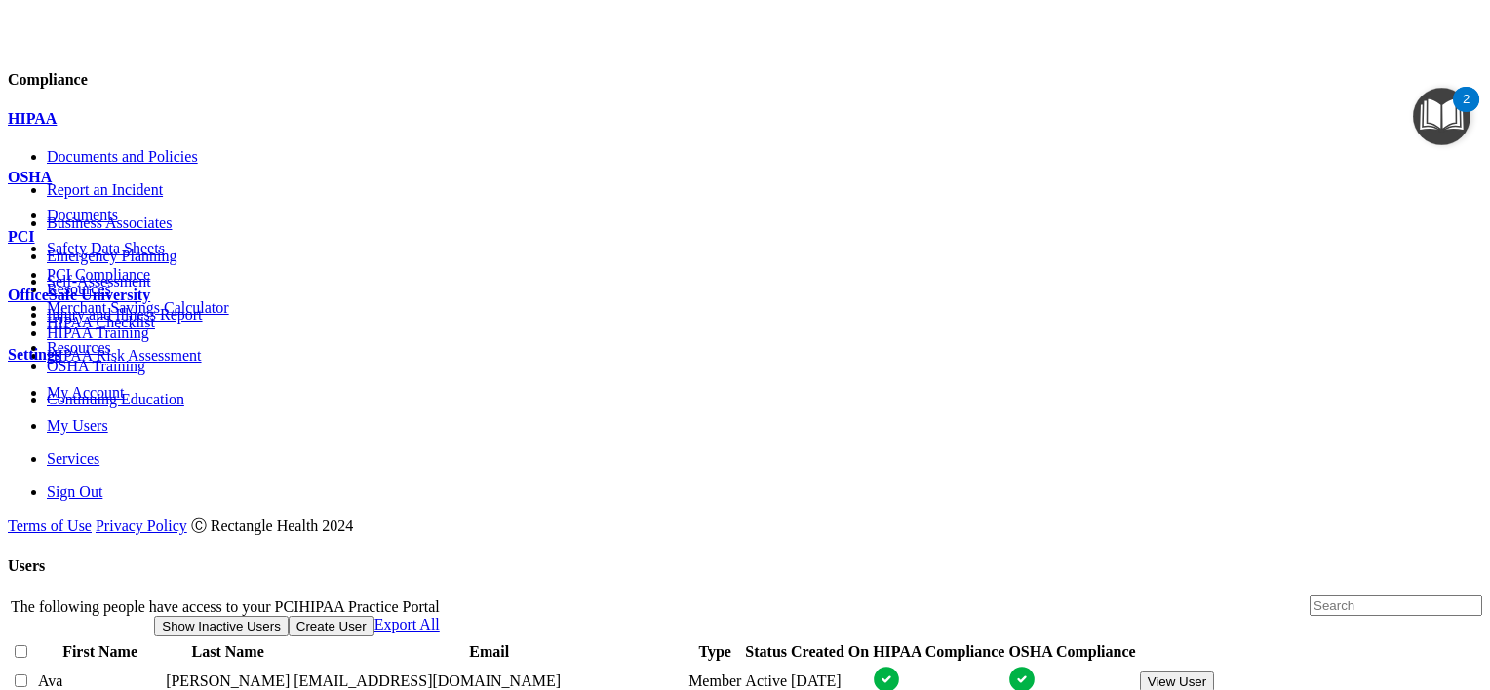
click at [1309, 596] on input "text" at bounding box center [1395, 606] width 173 height 20
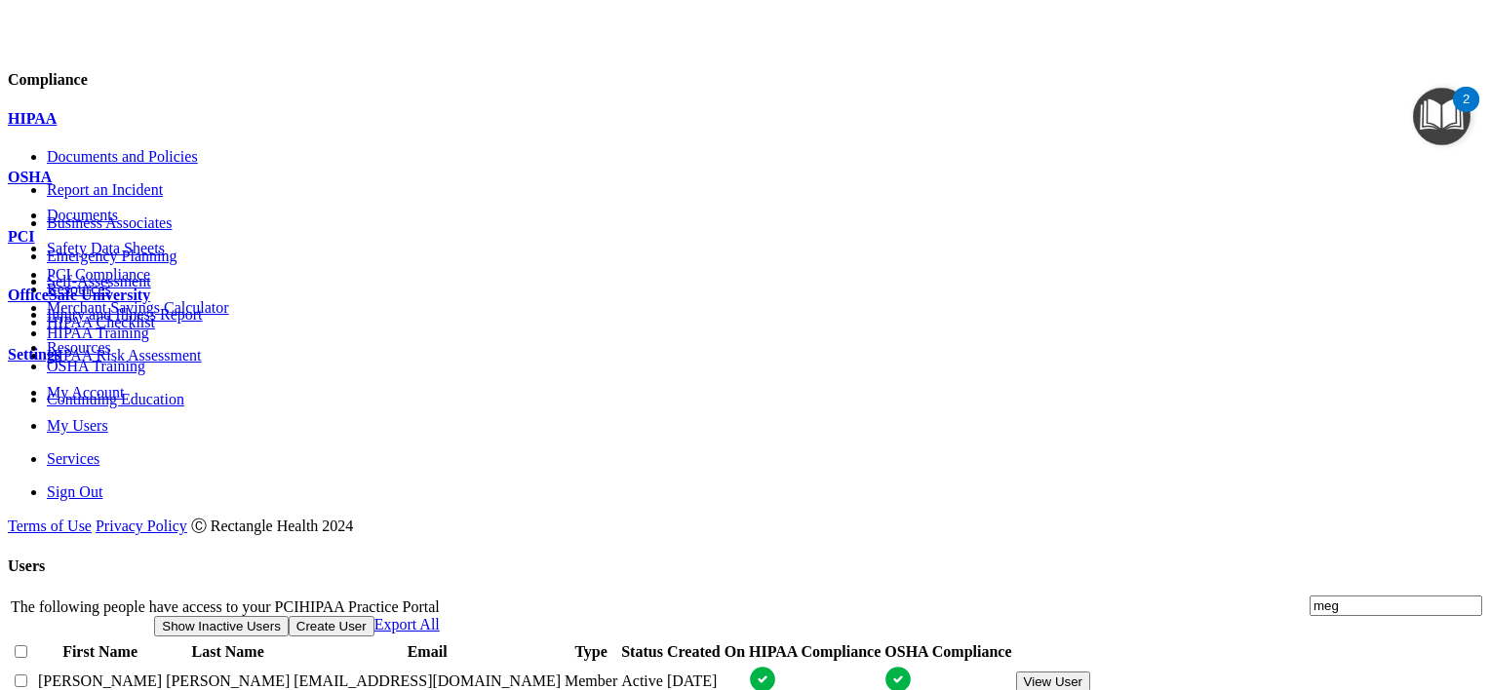
type input "meg"
